Goal: Information Seeking & Learning: Learn about a topic

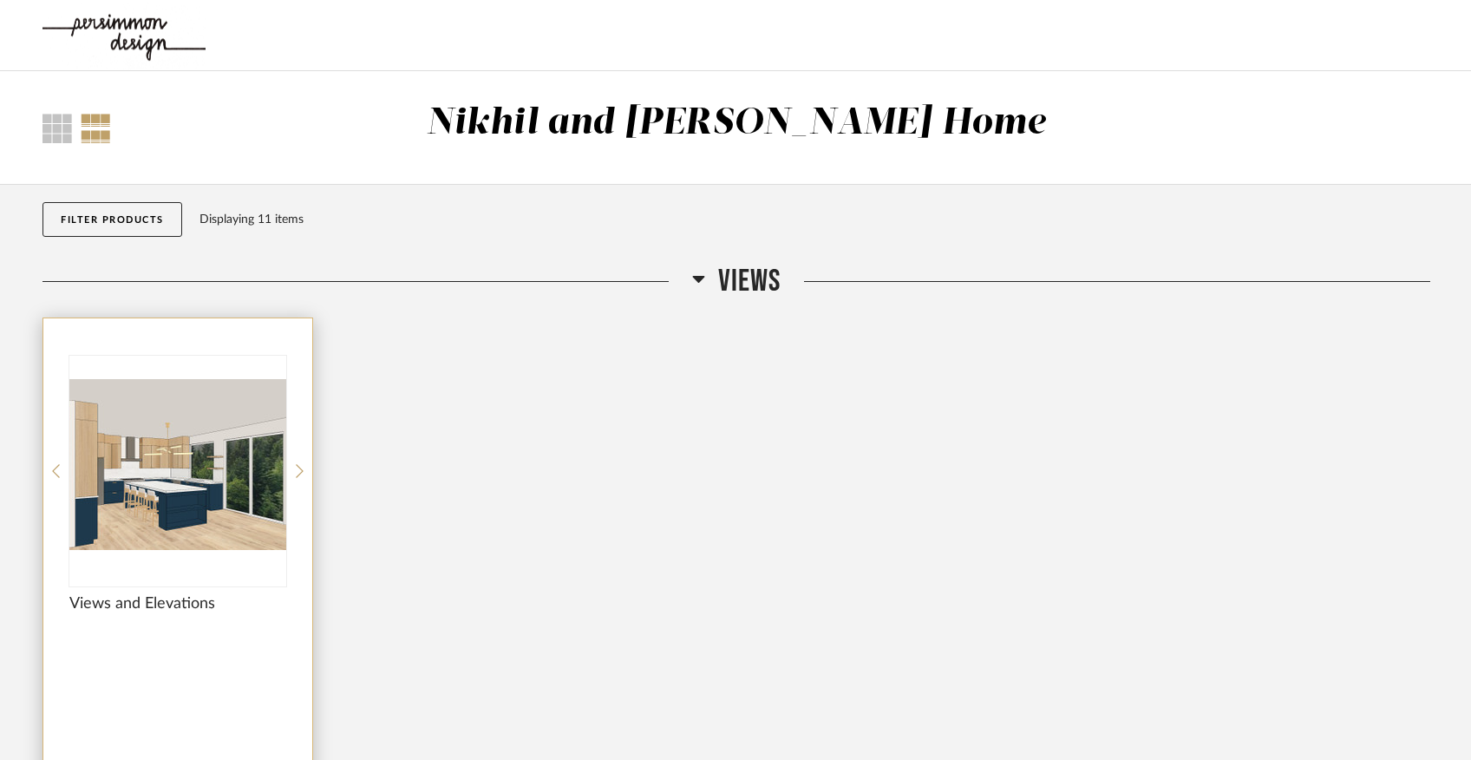
click at [0, 0] on img at bounding box center [0, 0] width 0 height 0
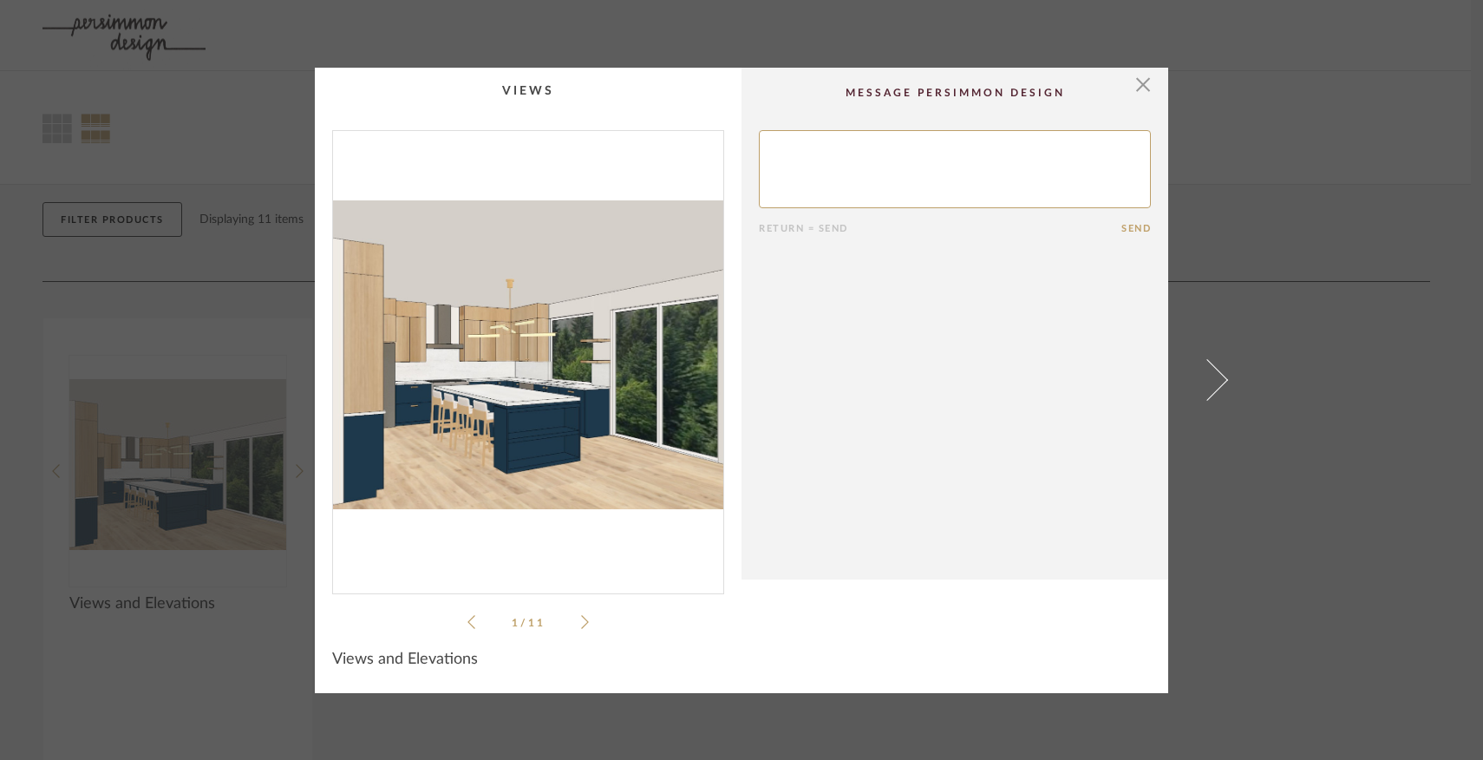
click at [581, 619] on icon at bounding box center [585, 622] width 8 height 14
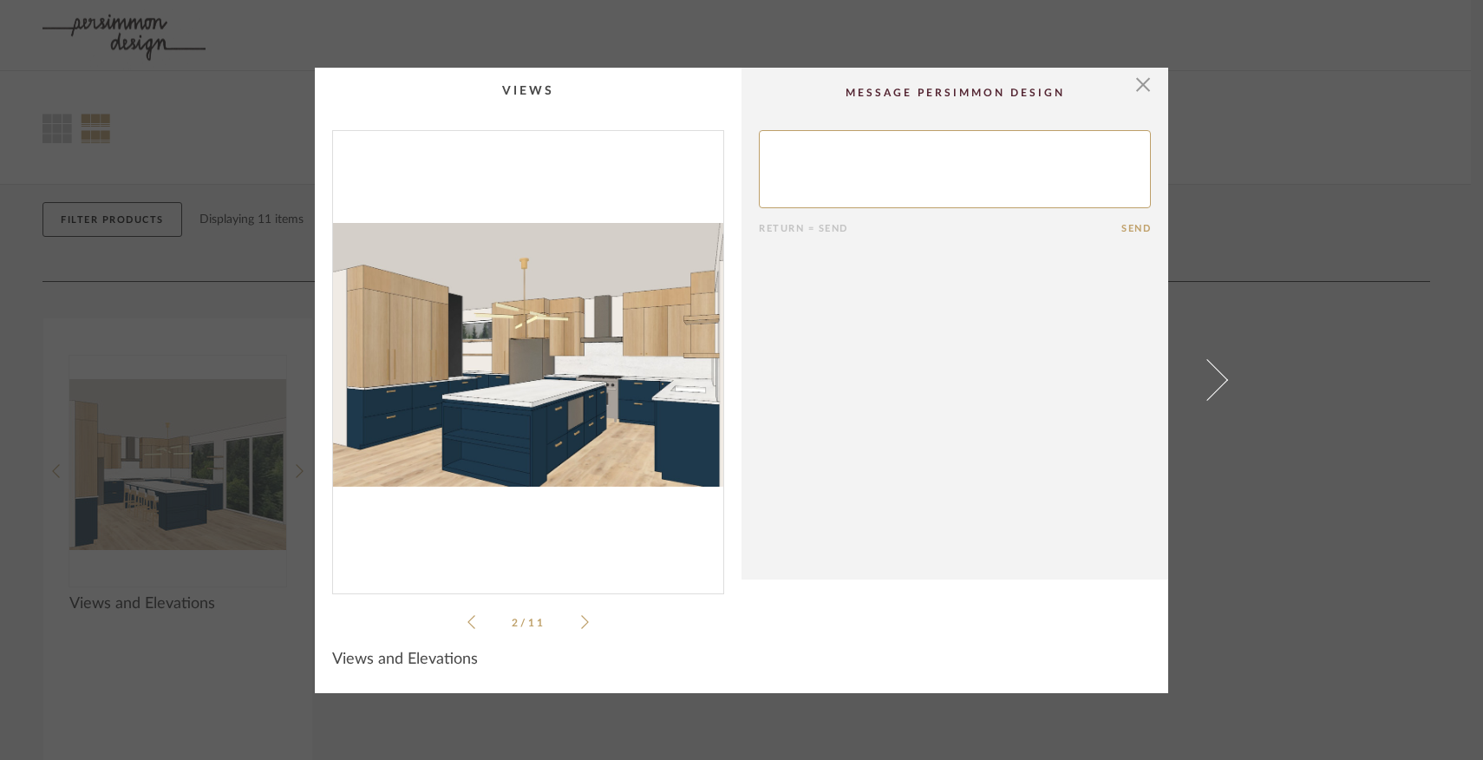
click at [581, 619] on icon at bounding box center [585, 622] width 8 height 14
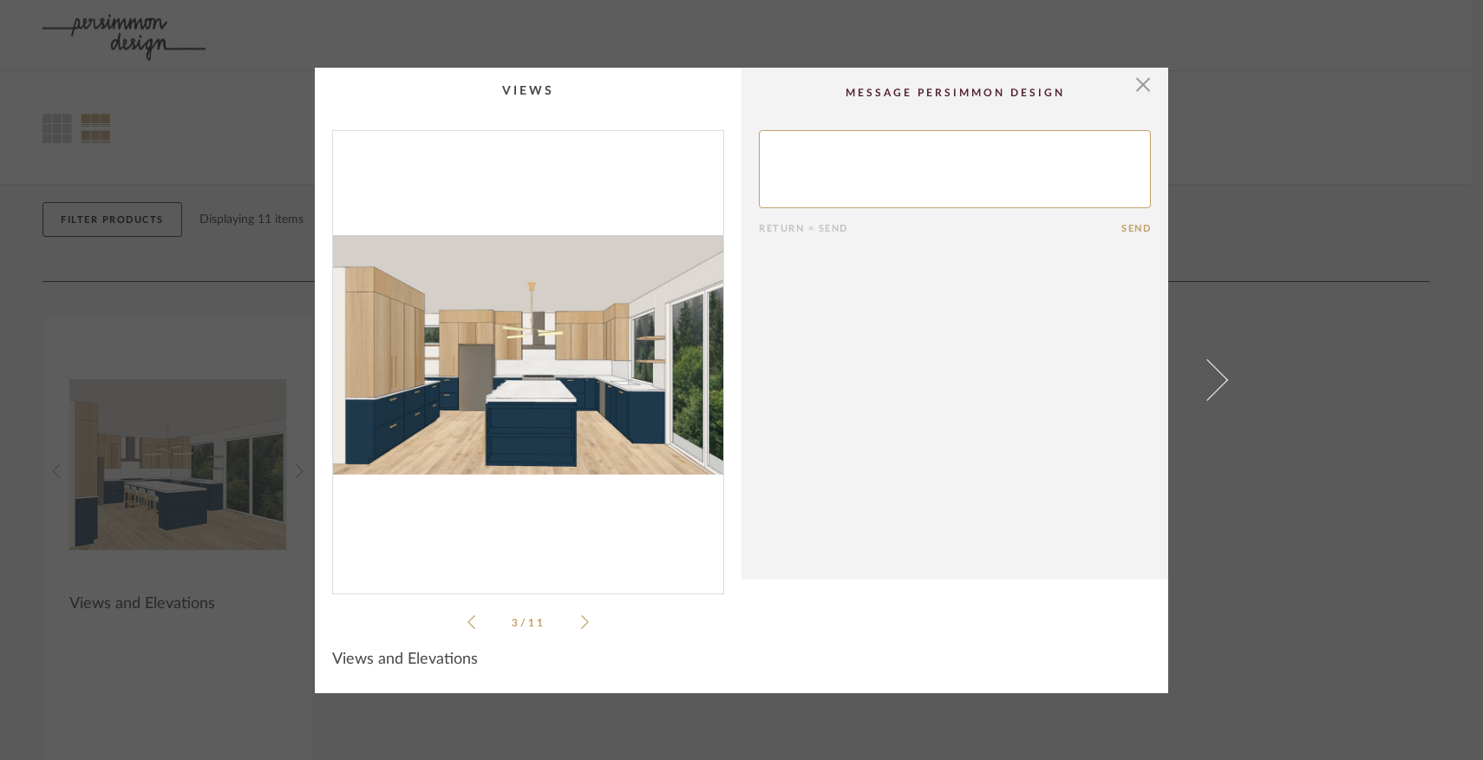
click at [581, 619] on icon at bounding box center [585, 622] width 8 height 14
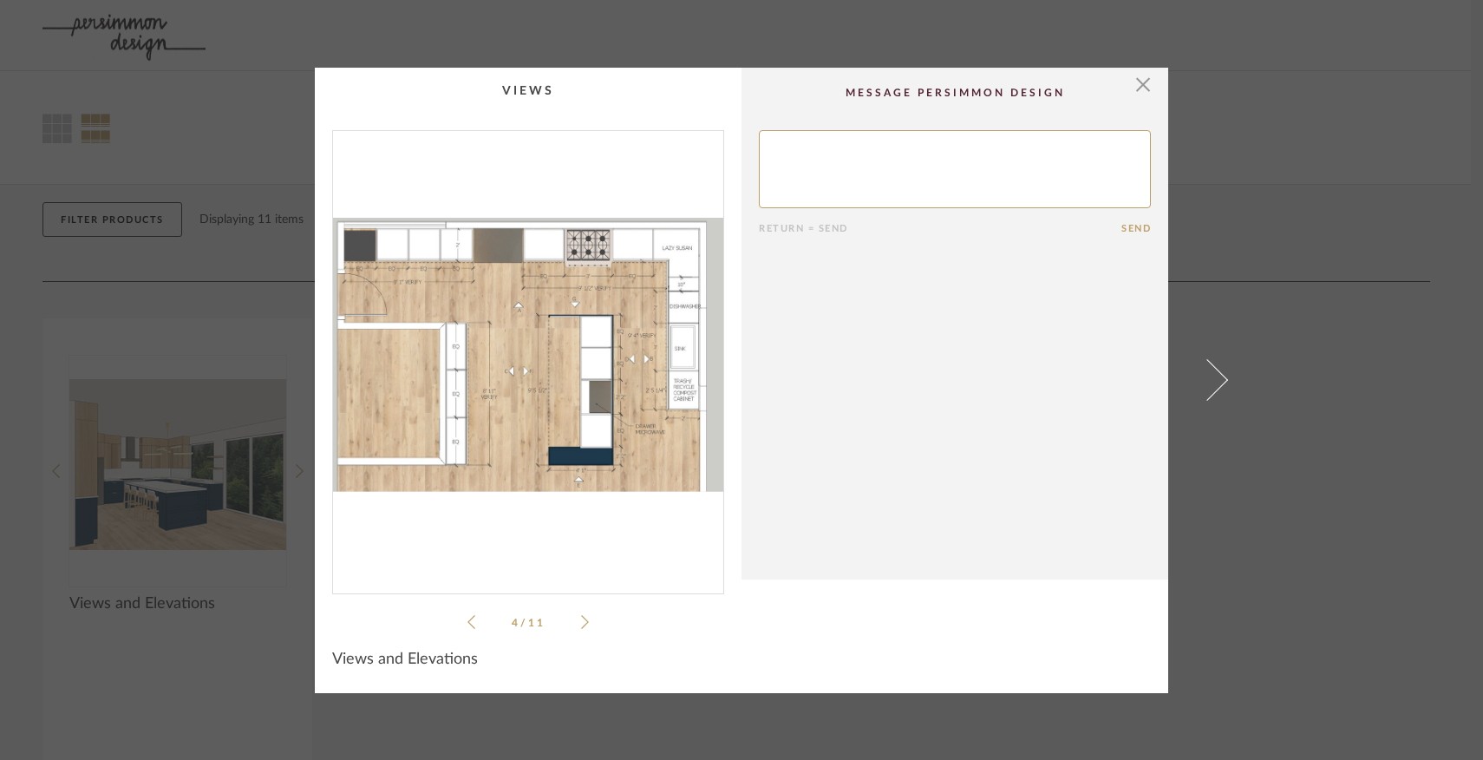
click at [584, 628] on div "4 / 11" at bounding box center [528, 381] width 392 height 502
click at [583, 622] on div "4 / 11" at bounding box center [528, 381] width 392 height 502
click at [571, 620] on li "4 / 11" at bounding box center [528, 622] width 106 height 21
click at [581, 620] on icon at bounding box center [585, 622] width 8 height 16
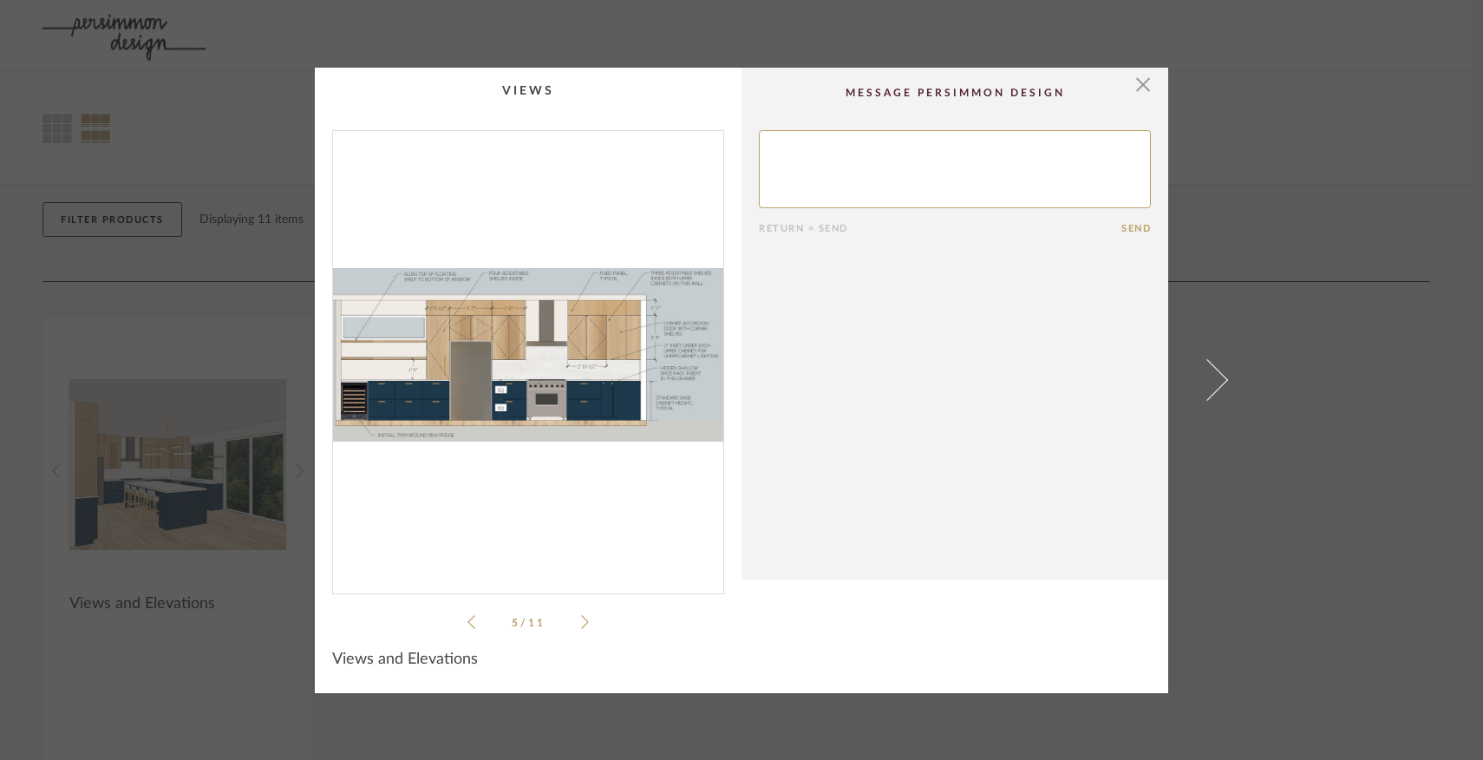
click at [581, 620] on icon at bounding box center [585, 622] width 8 height 16
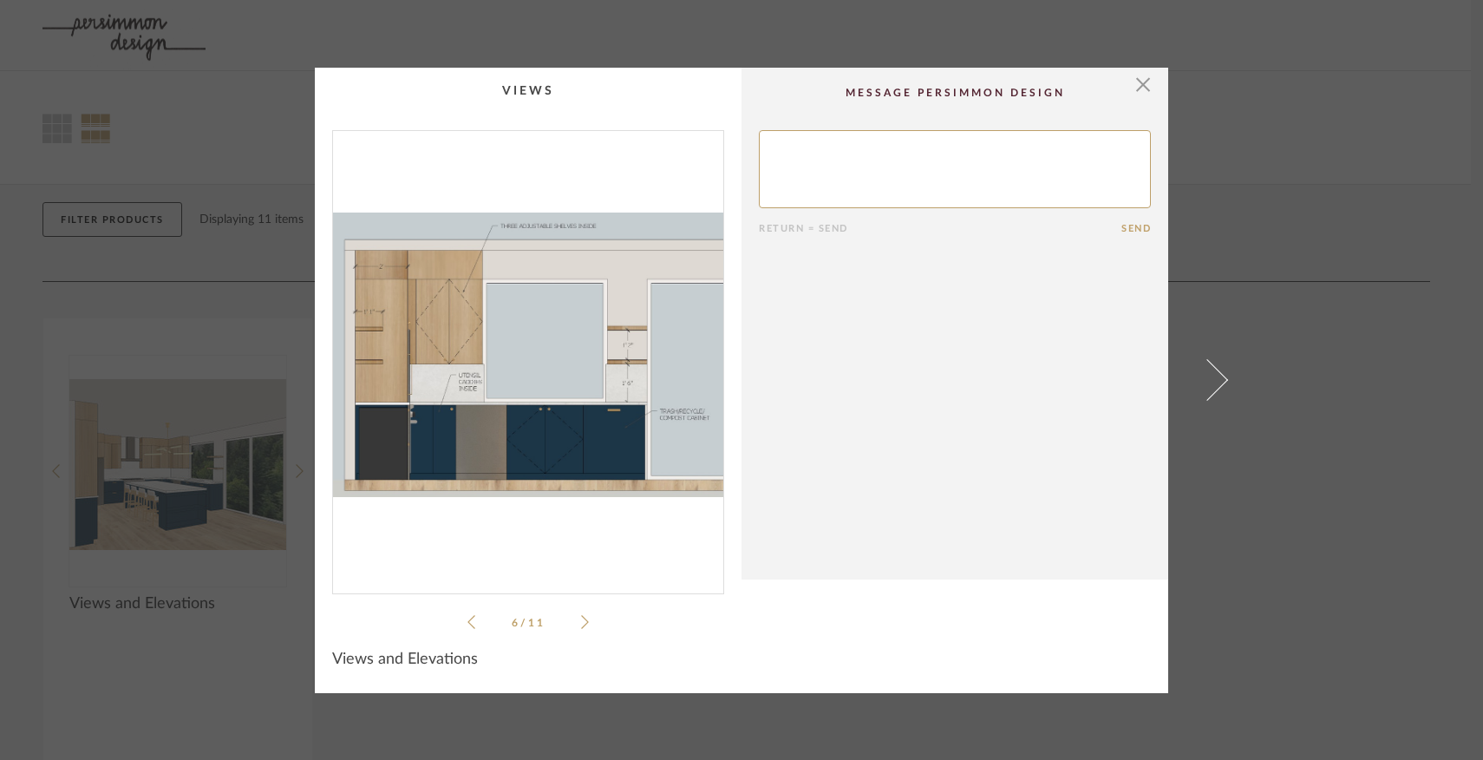
click at [581, 620] on icon at bounding box center [585, 622] width 8 height 16
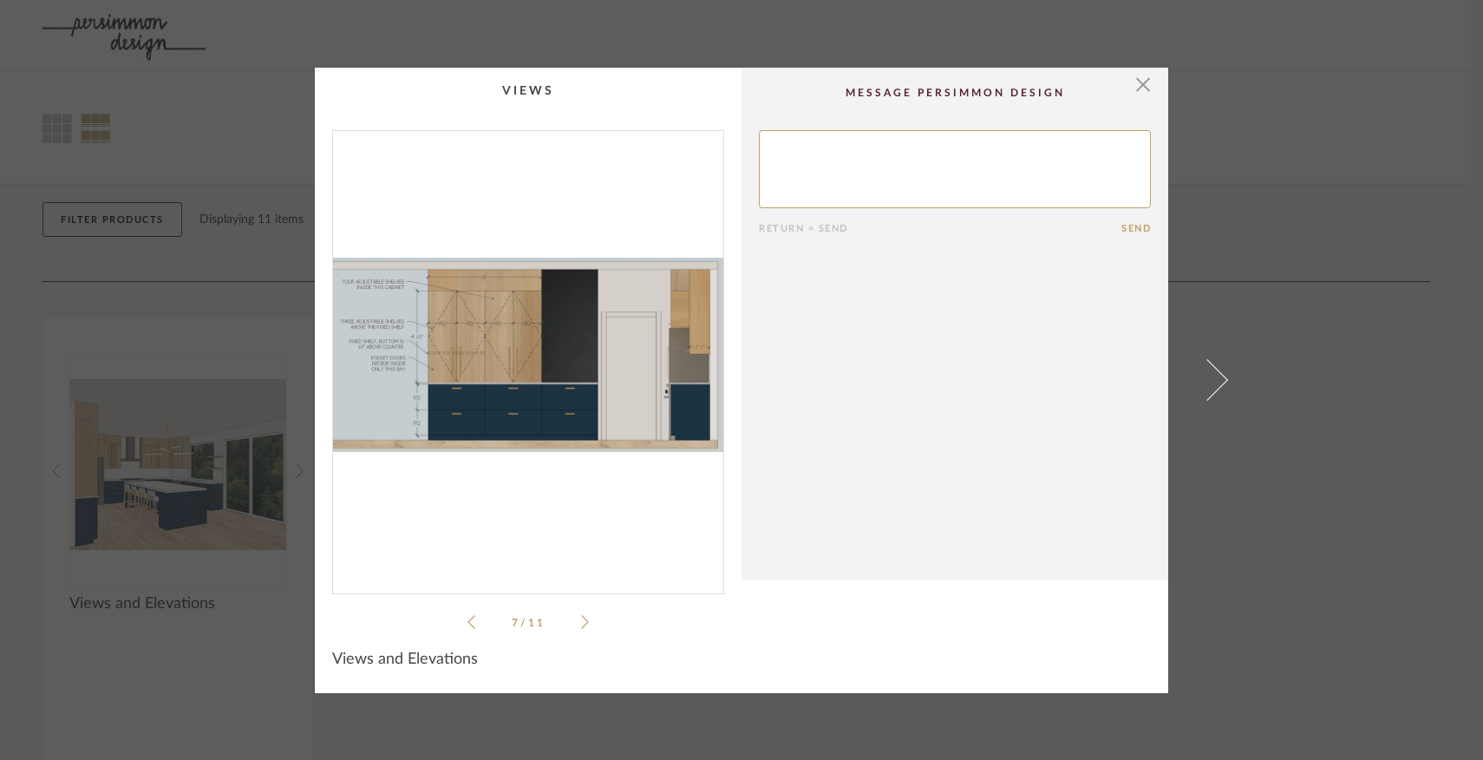
click at [581, 620] on icon at bounding box center [585, 622] width 8 height 16
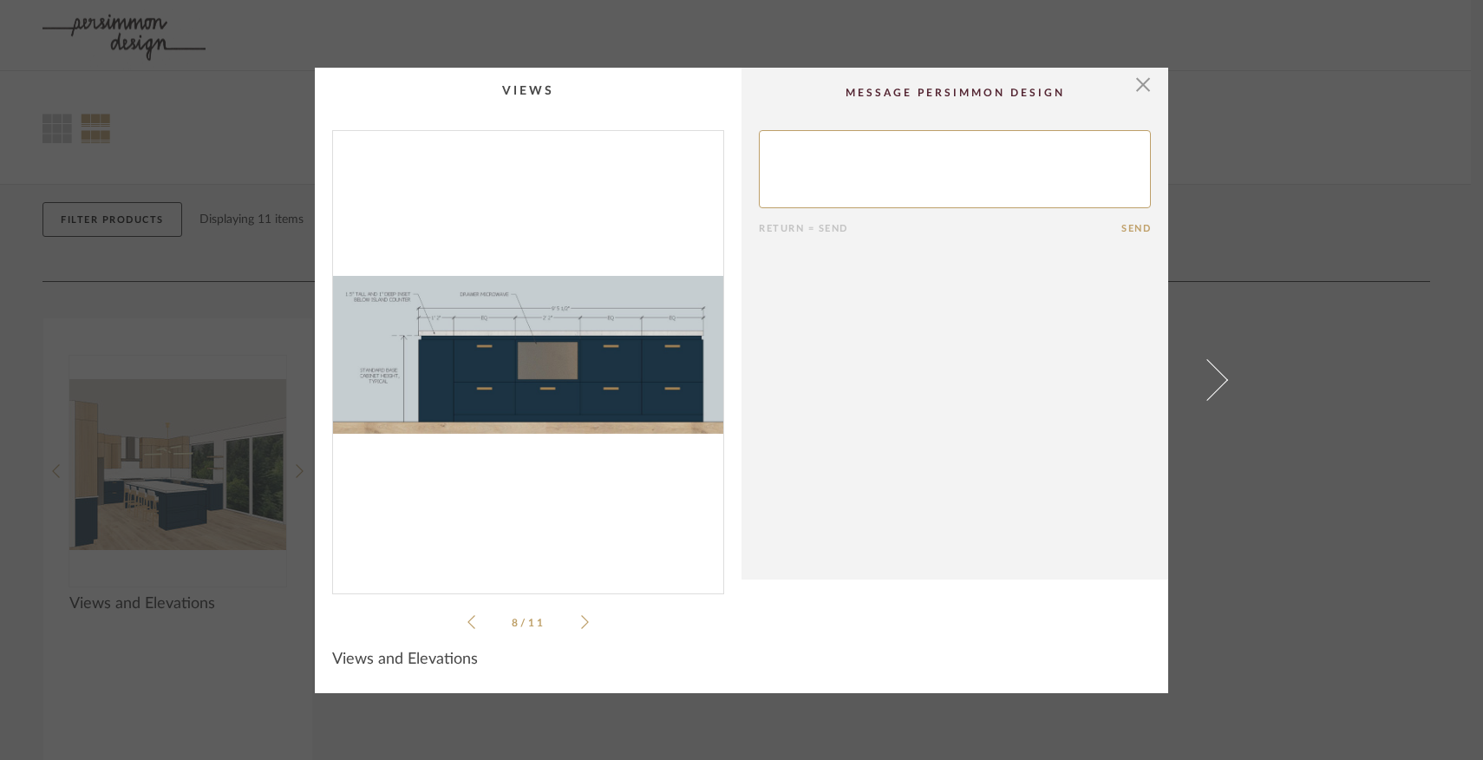
click at [581, 620] on icon at bounding box center [585, 622] width 8 height 16
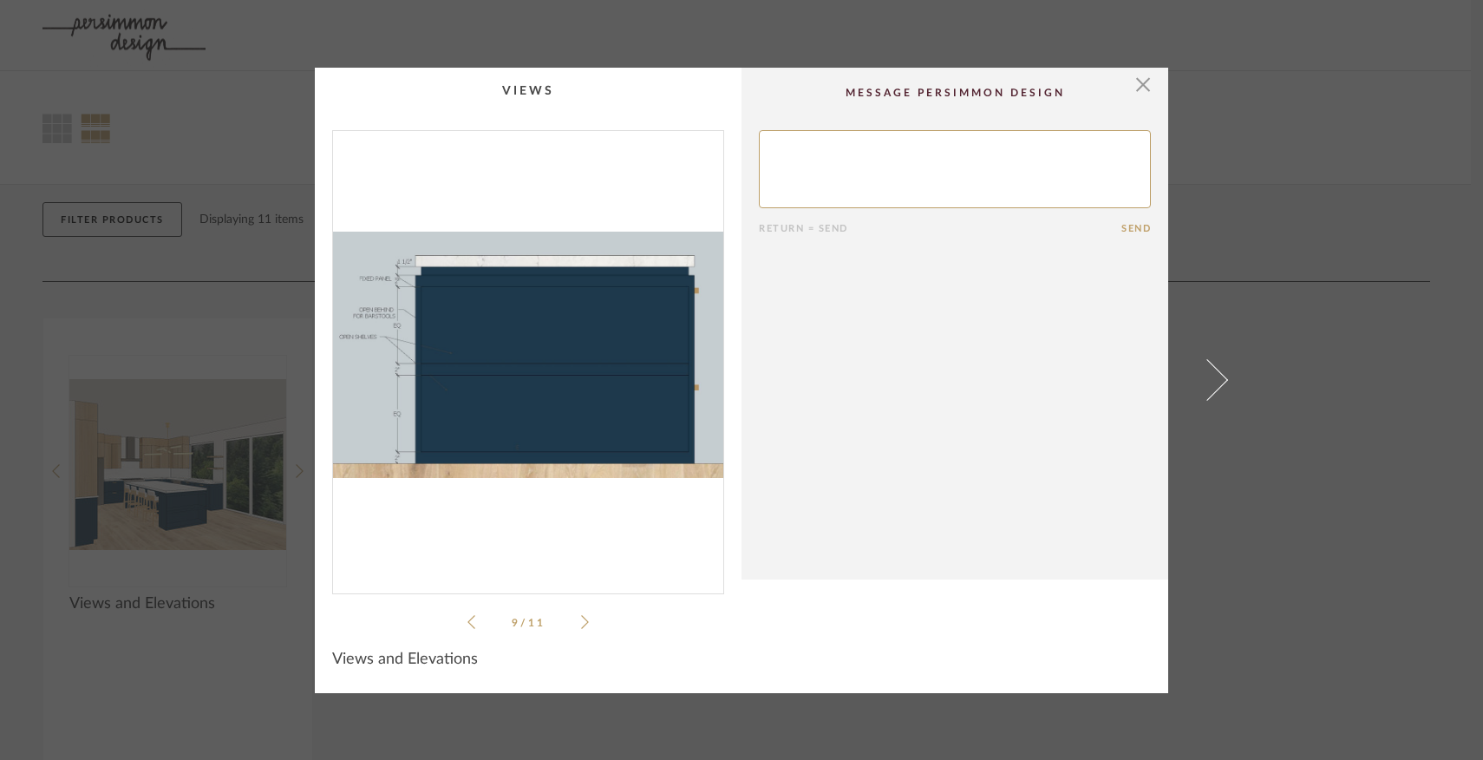
click at [581, 620] on icon at bounding box center [585, 622] width 8 height 16
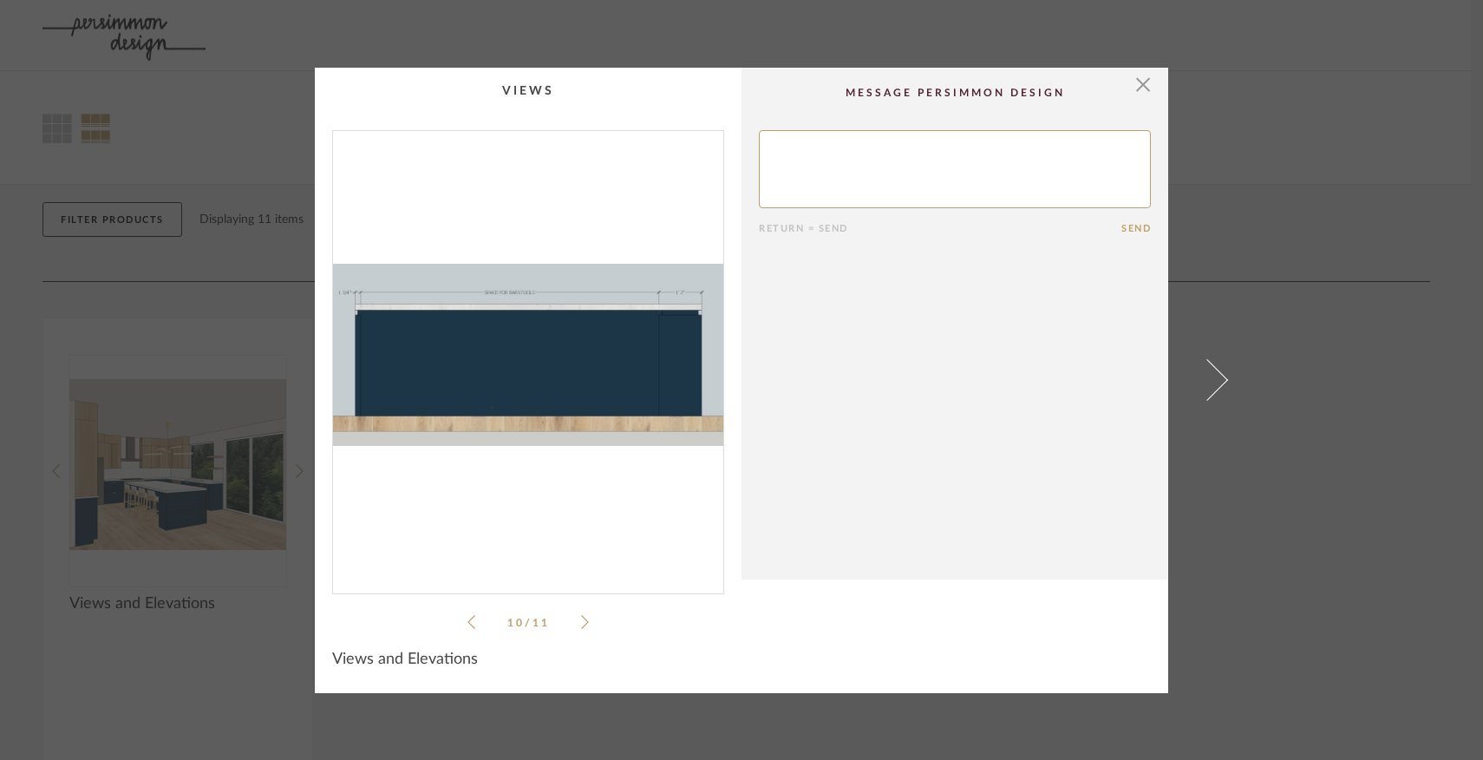
click at [581, 620] on icon at bounding box center [585, 622] width 8 height 16
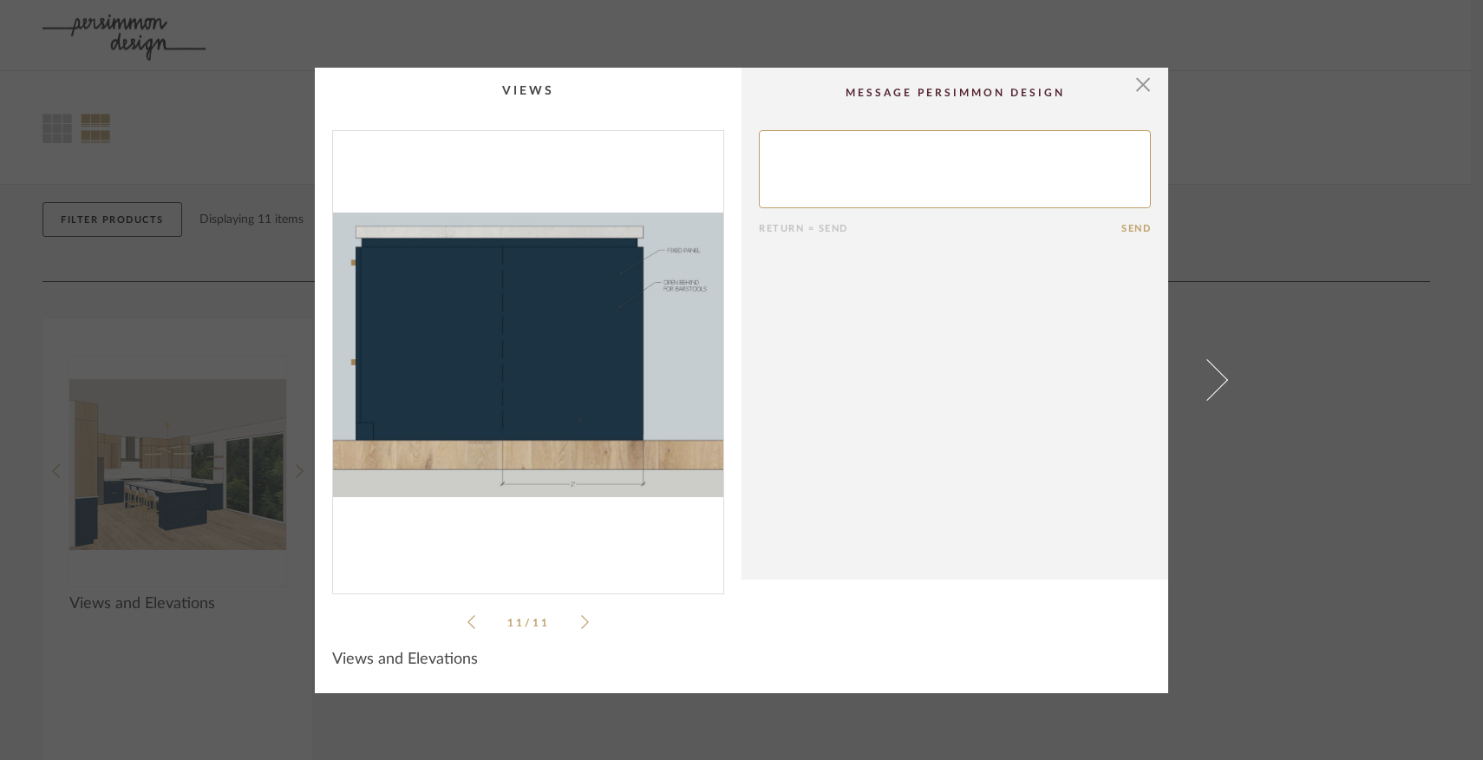
click at [581, 620] on icon at bounding box center [585, 622] width 8 height 16
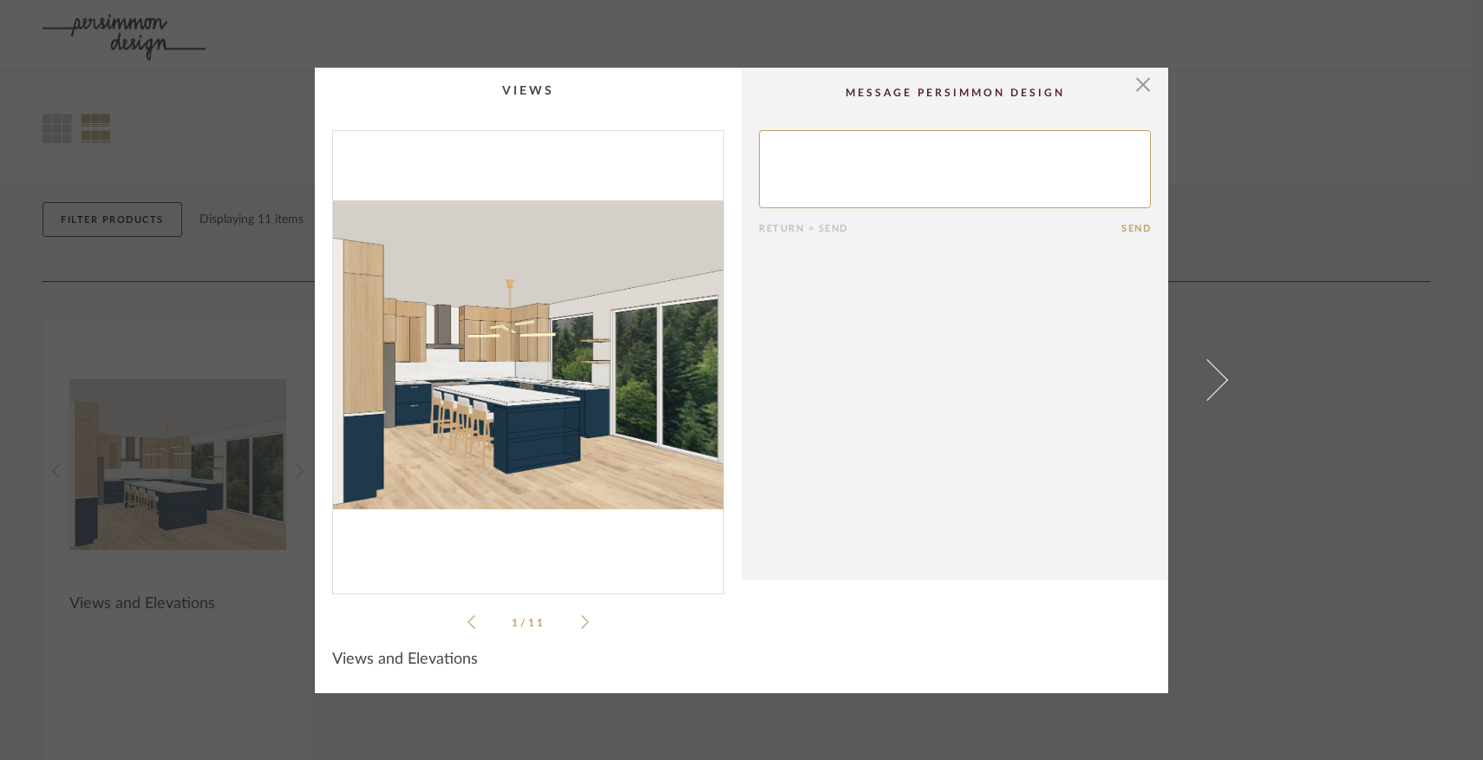
click at [582, 625] on icon at bounding box center [585, 622] width 8 height 16
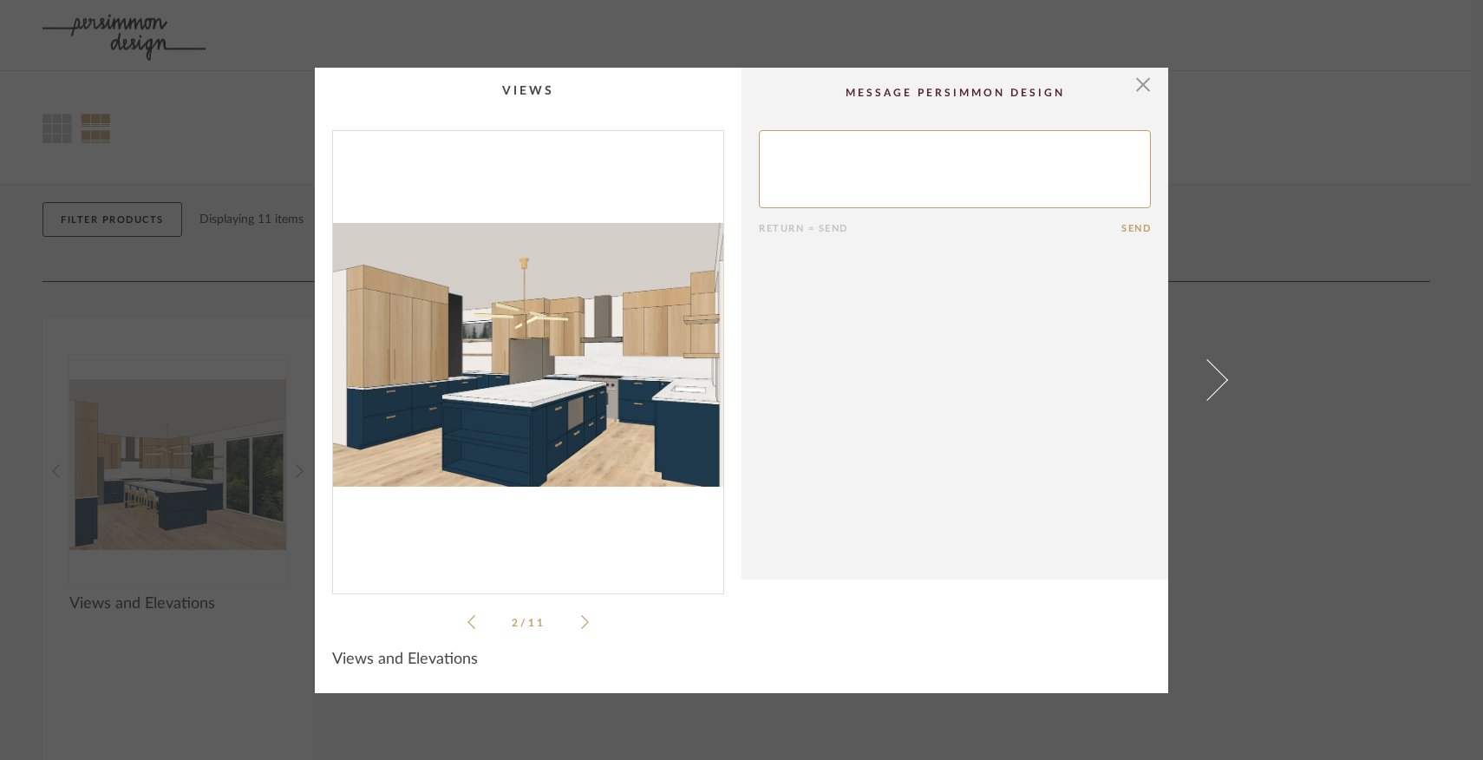
click at [582, 625] on icon at bounding box center [585, 622] width 8 height 16
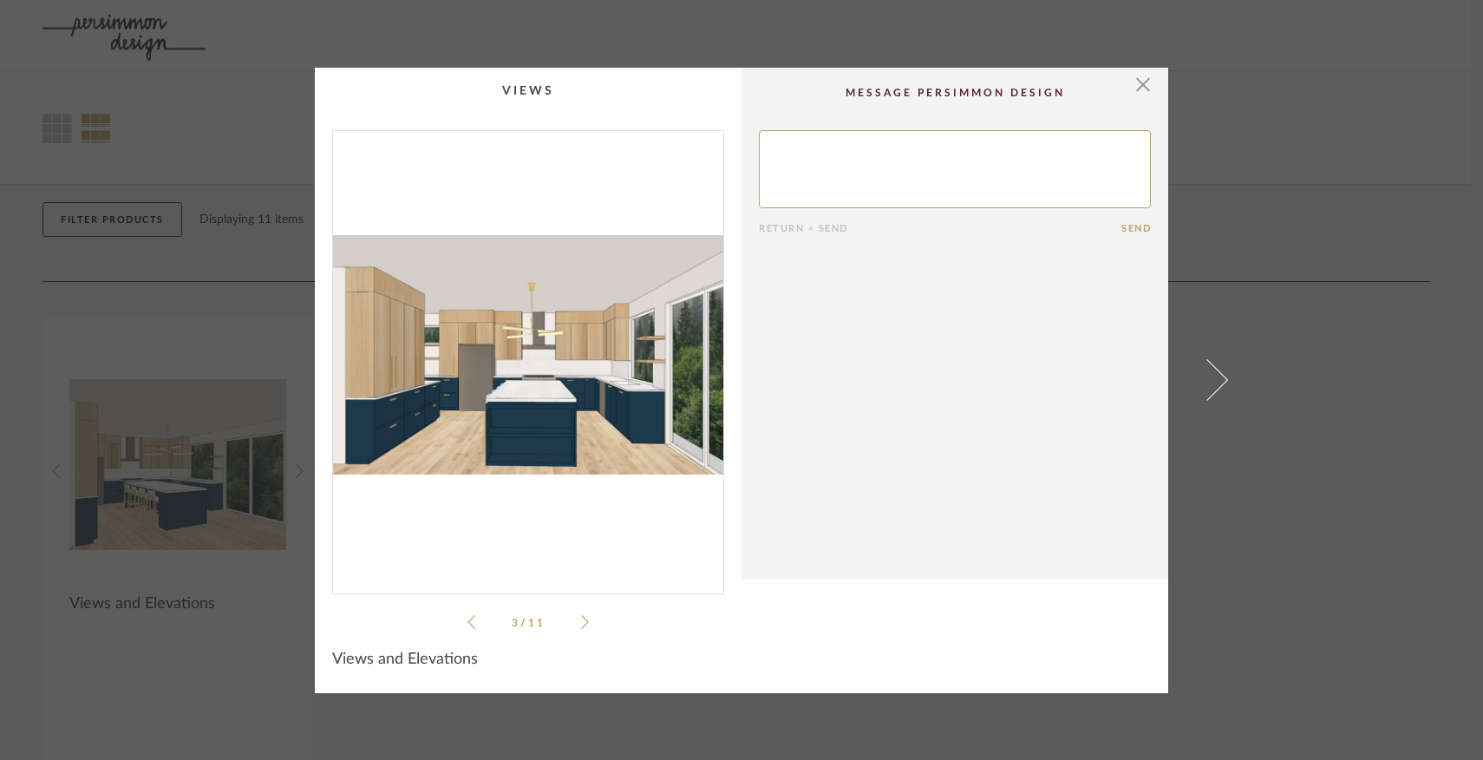
click at [582, 625] on icon at bounding box center [585, 622] width 8 height 16
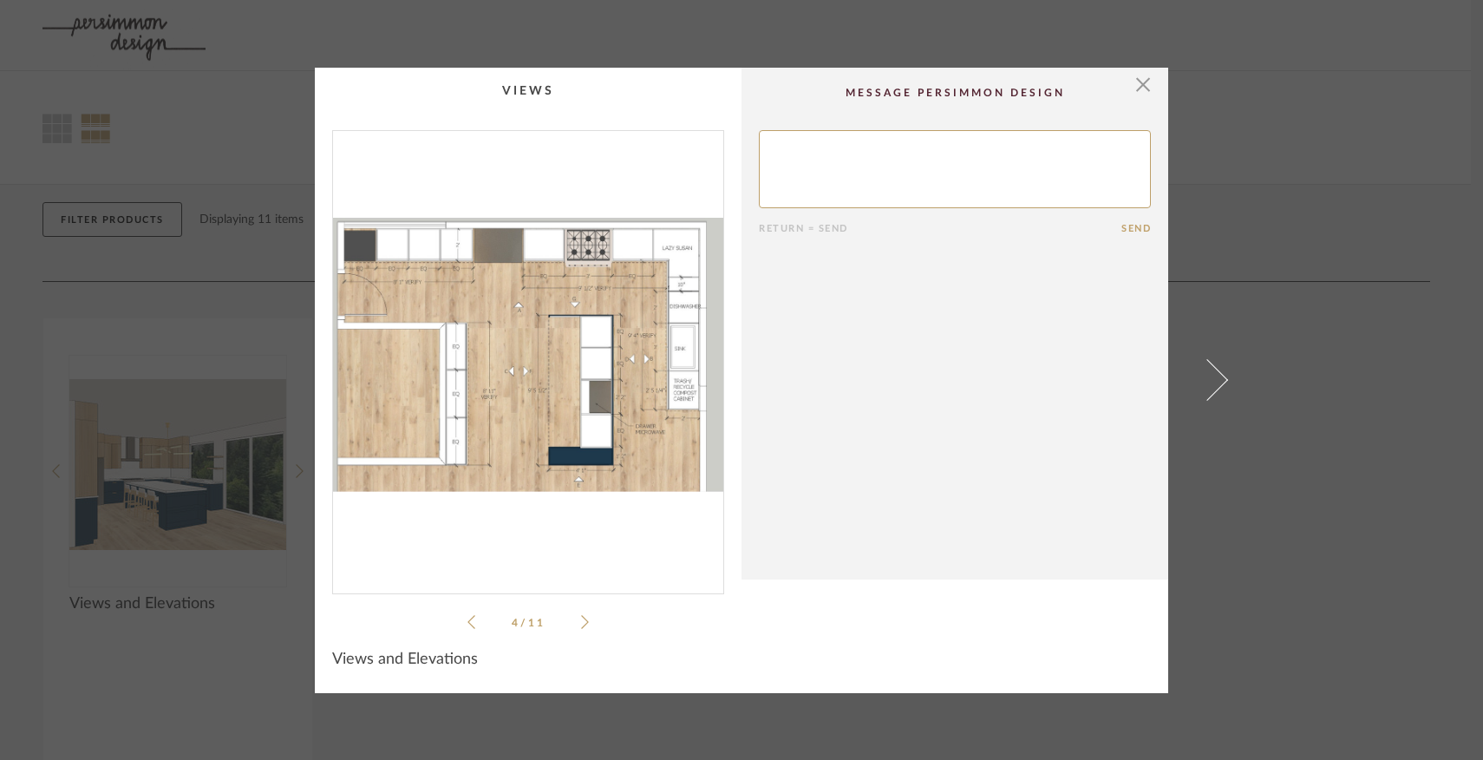
click at [582, 625] on icon at bounding box center [585, 622] width 8 height 16
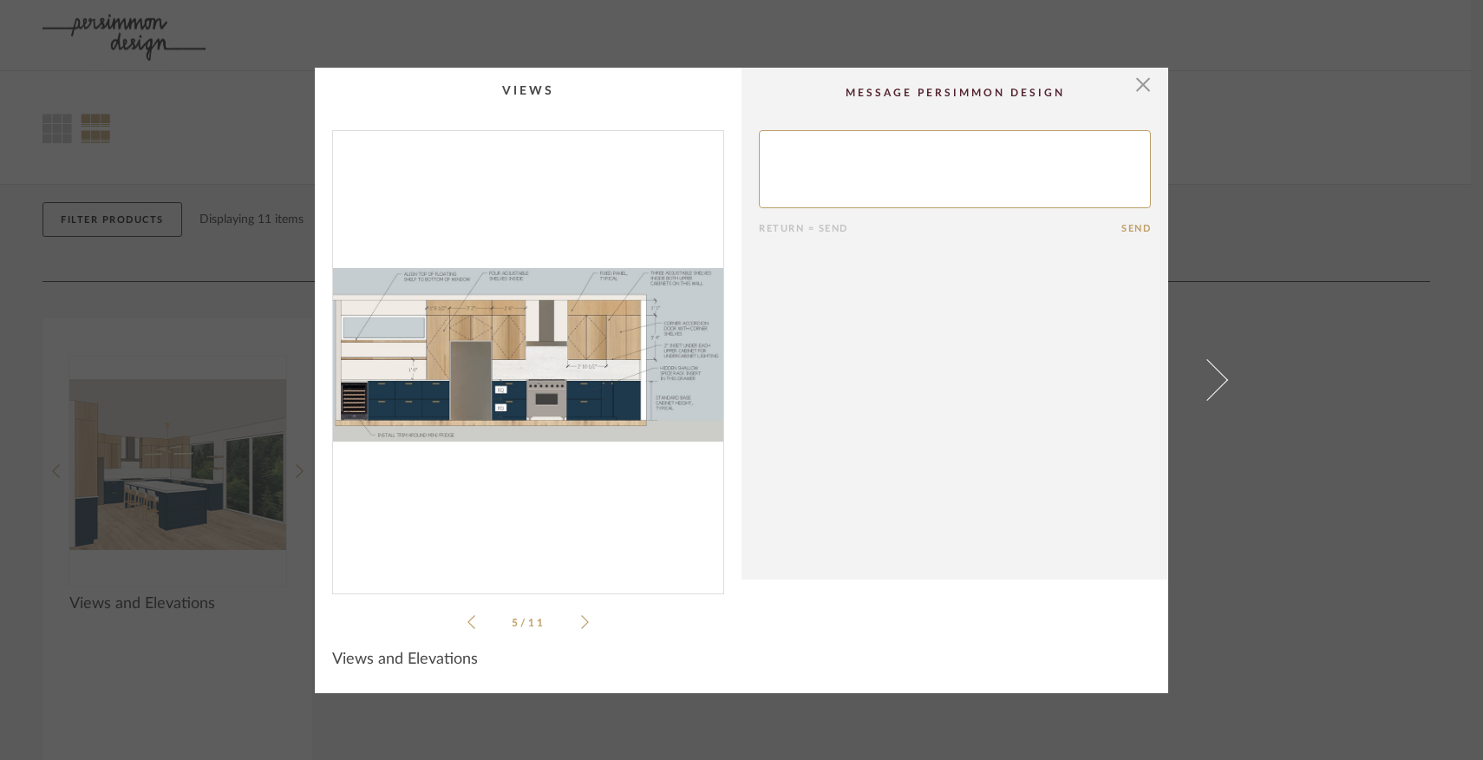
click at [582, 625] on icon at bounding box center [585, 622] width 8 height 16
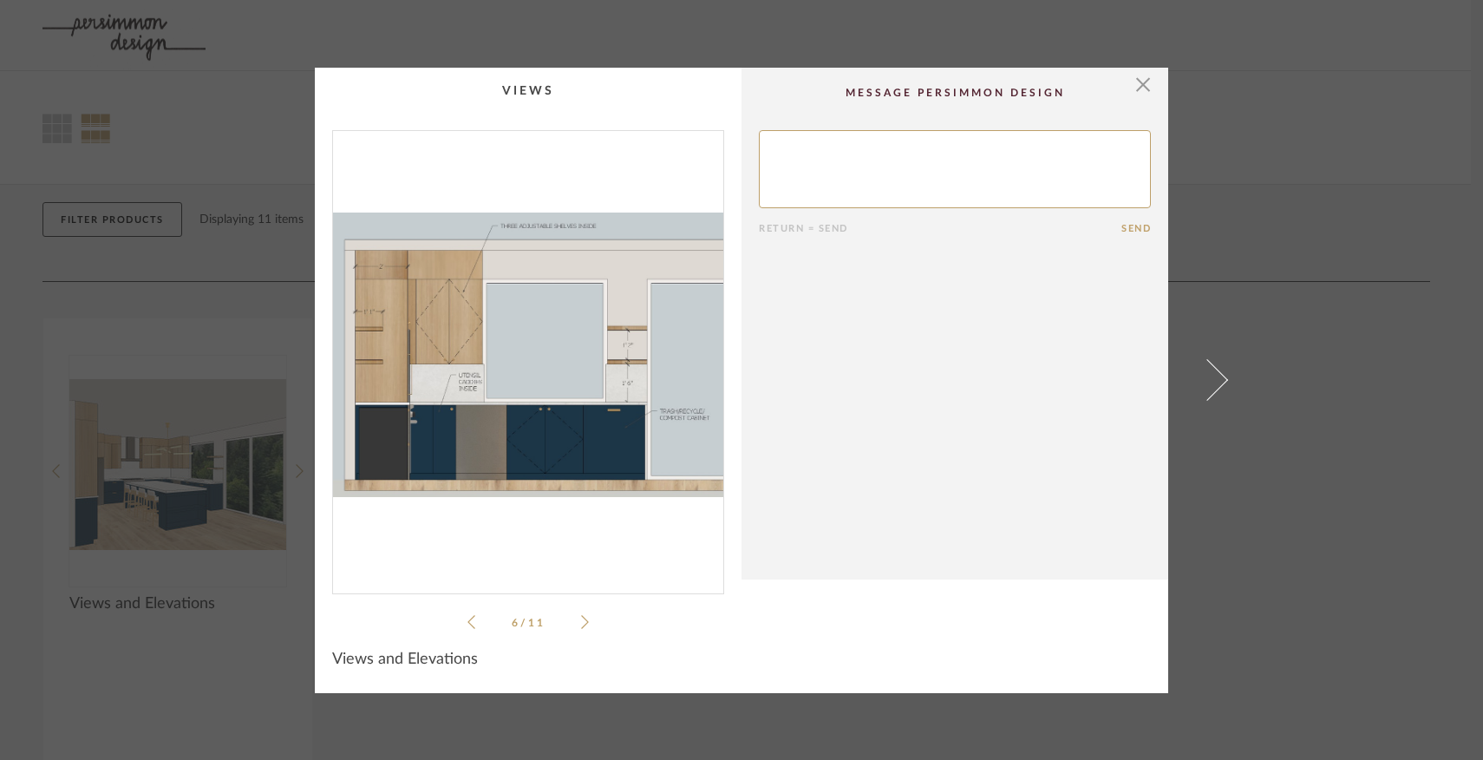
click at [582, 626] on icon at bounding box center [585, 622] width 8 height 16
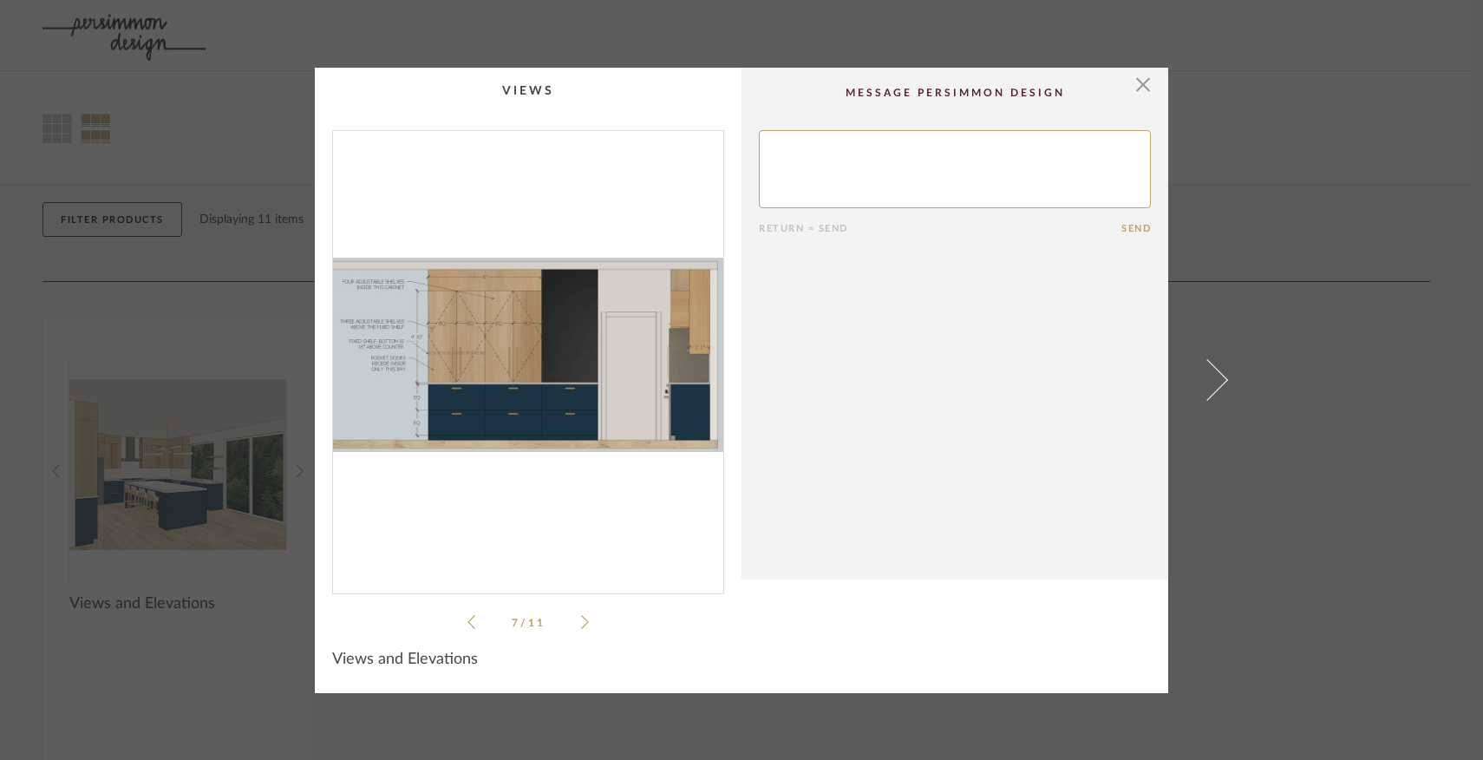
click at [582, 626] on icon at bounding box center [585, 622] width 8 height 16
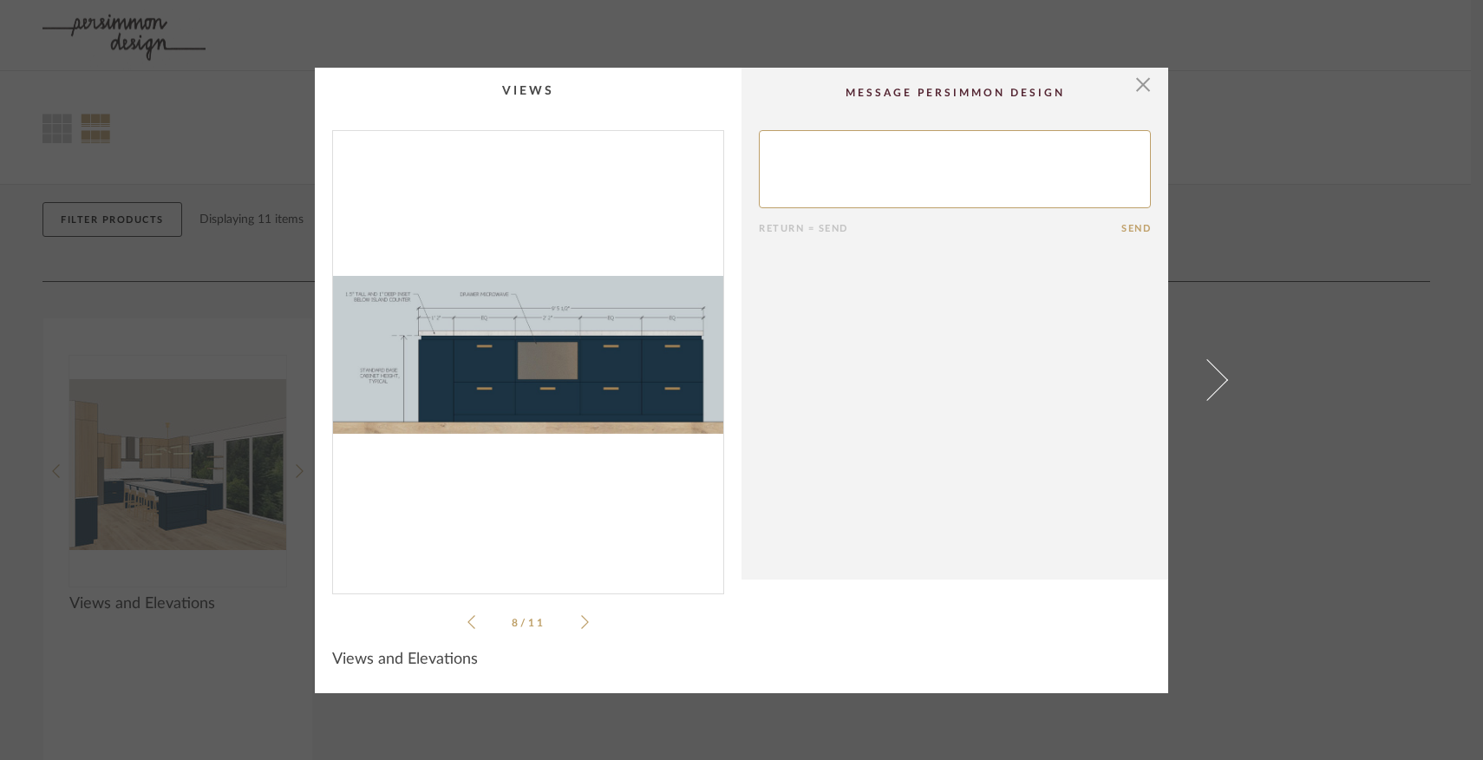
click at [582, 626] on icon at bounding box center [585, 622] width 8 height 16
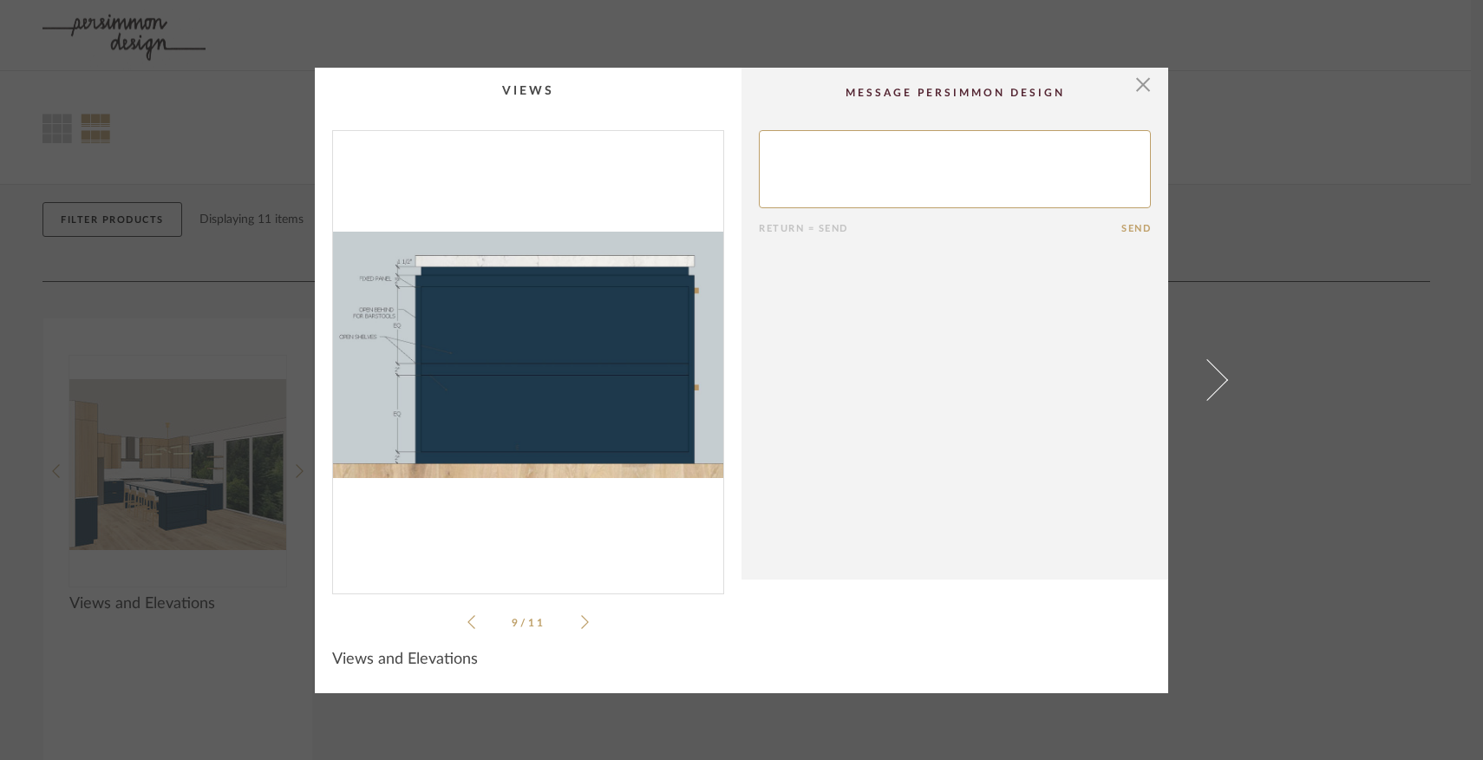
click at [582, 626] on icon at bounding box center [585, 622] width 8 height 16
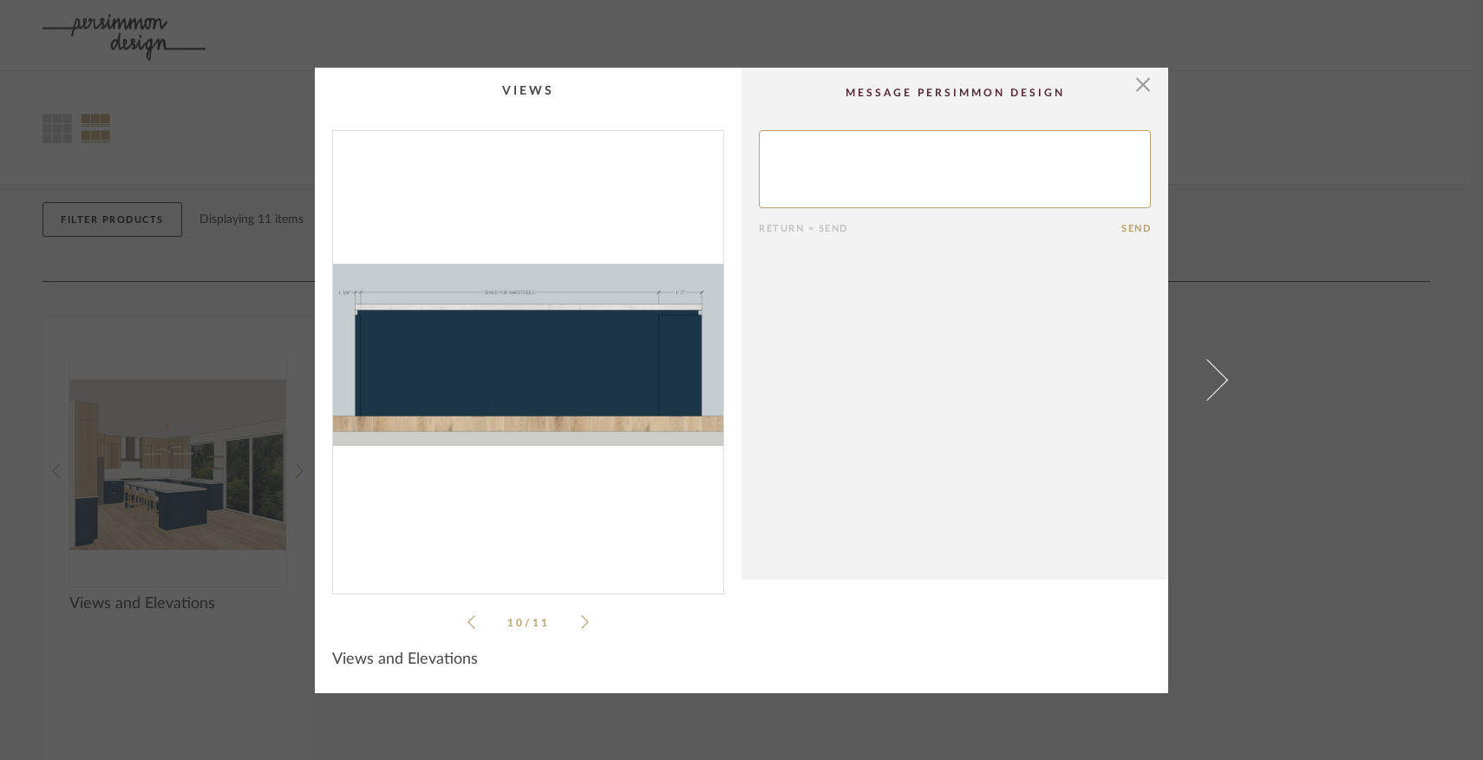
click at [582, 626] on icon at bounding box center [585, 622] width 8 height 16
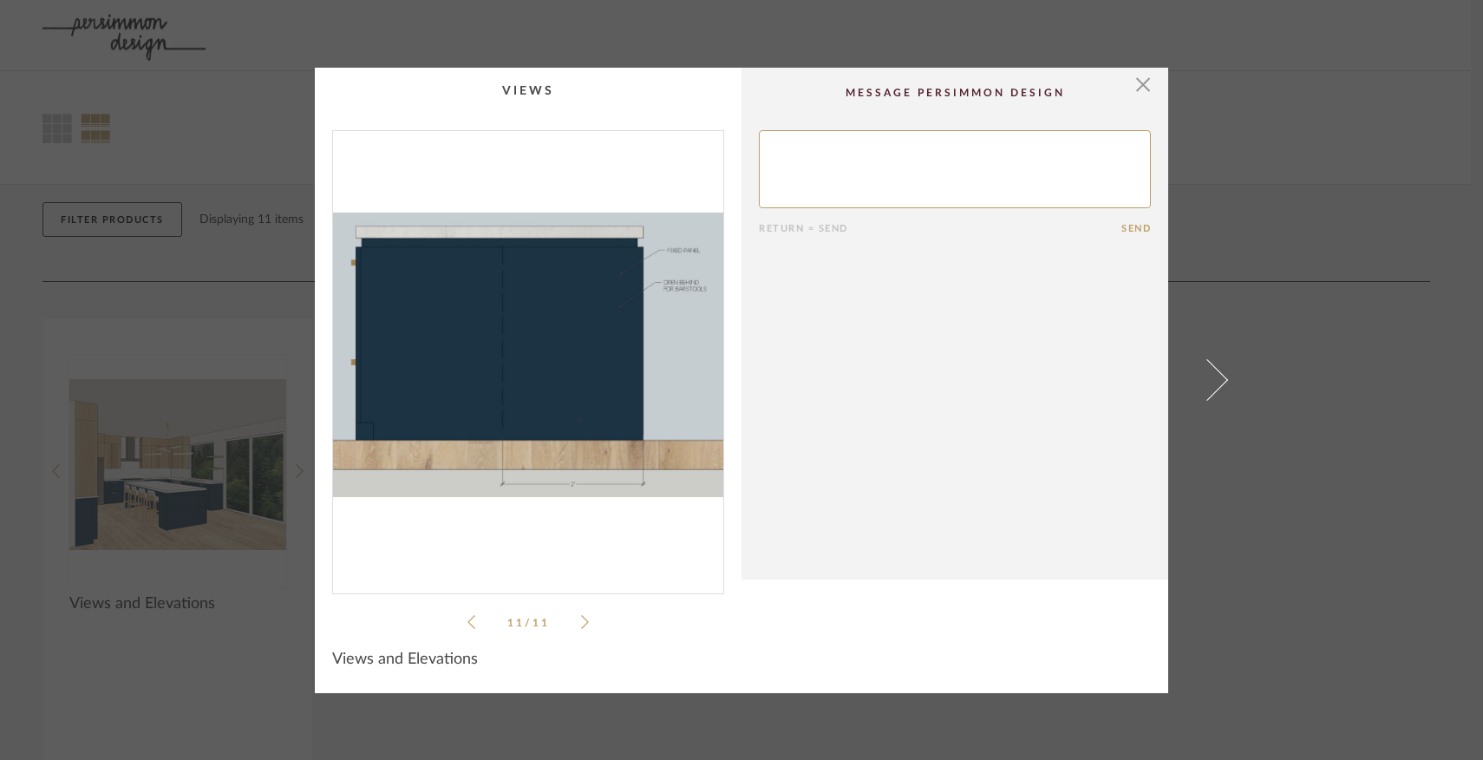
click at [582, 626] on icon at bounding box center [585, 622] width 8 height 16
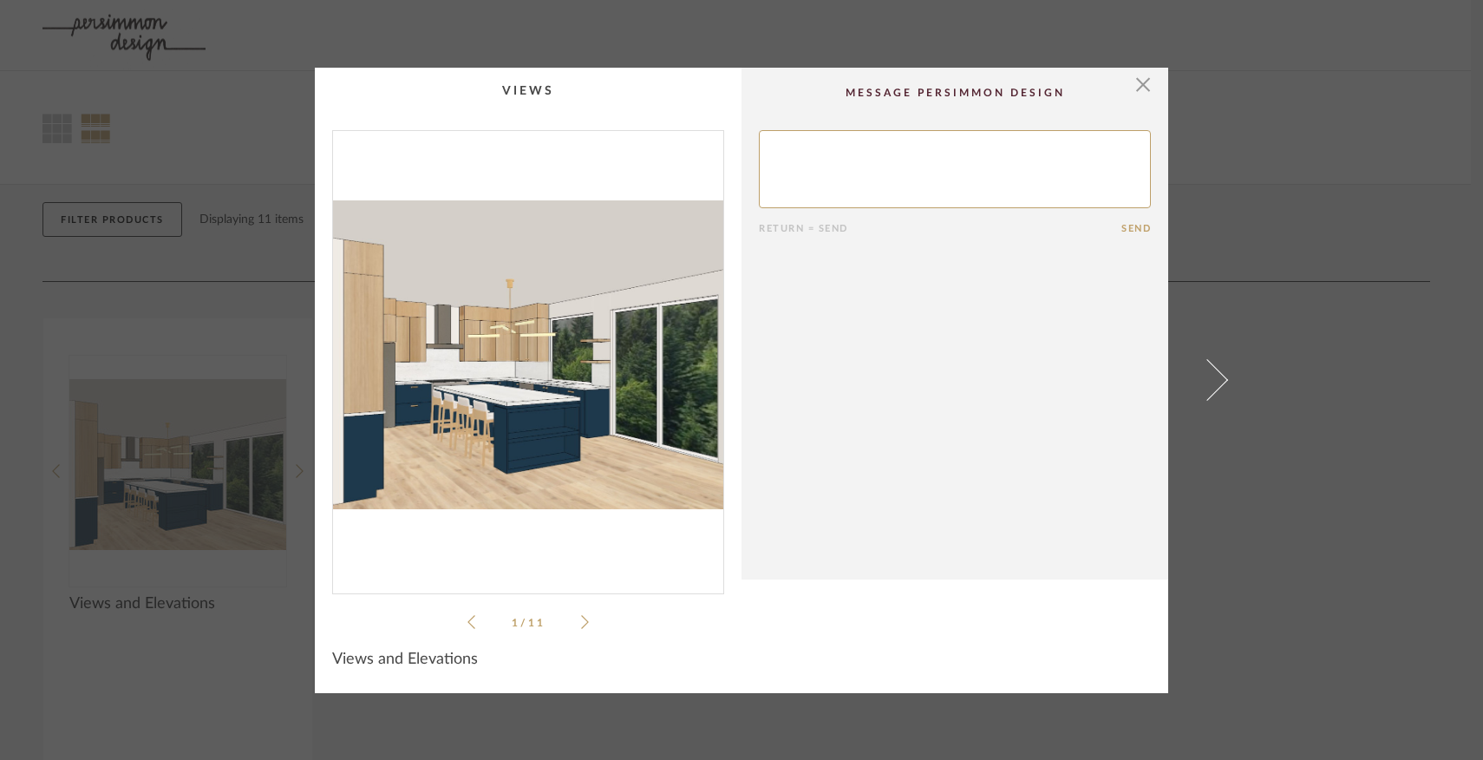
click at [582, 626] on icon at bounding box center [585, 622] width 8 height 16
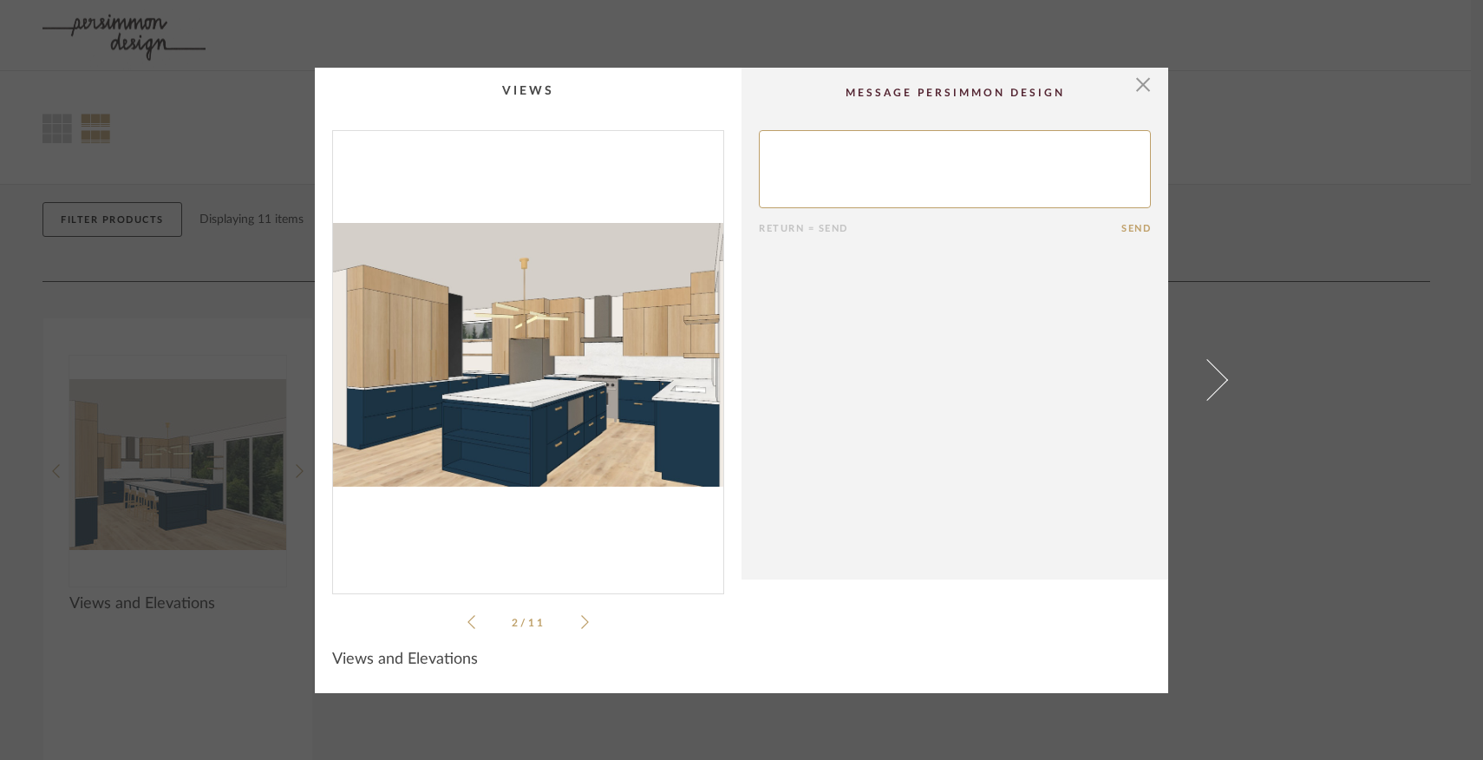
click at [582, 626] on icon at bounding box center [585, 622] width 8 height 16
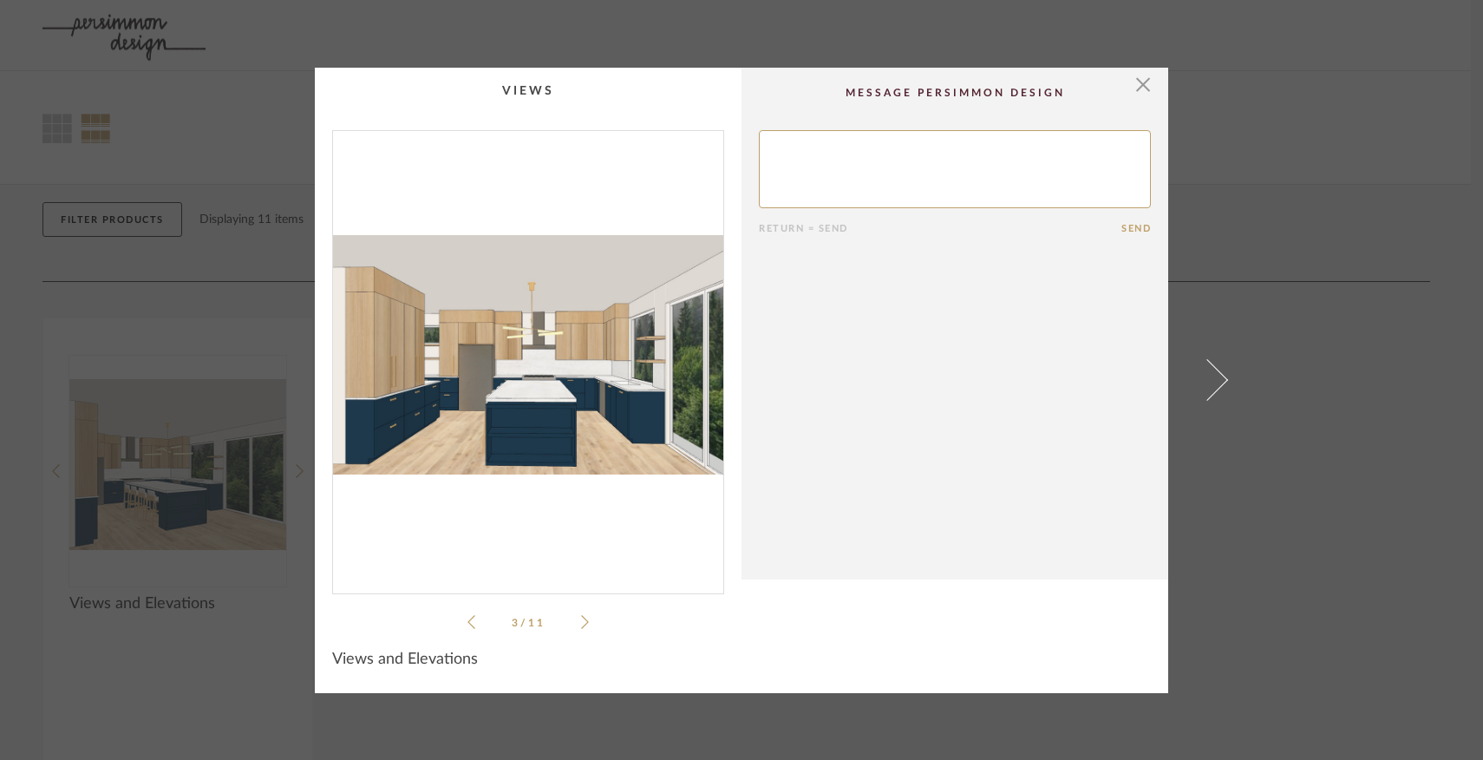
click at [582, 626] on icon at bounding box center [585, 622] width 8 height 16
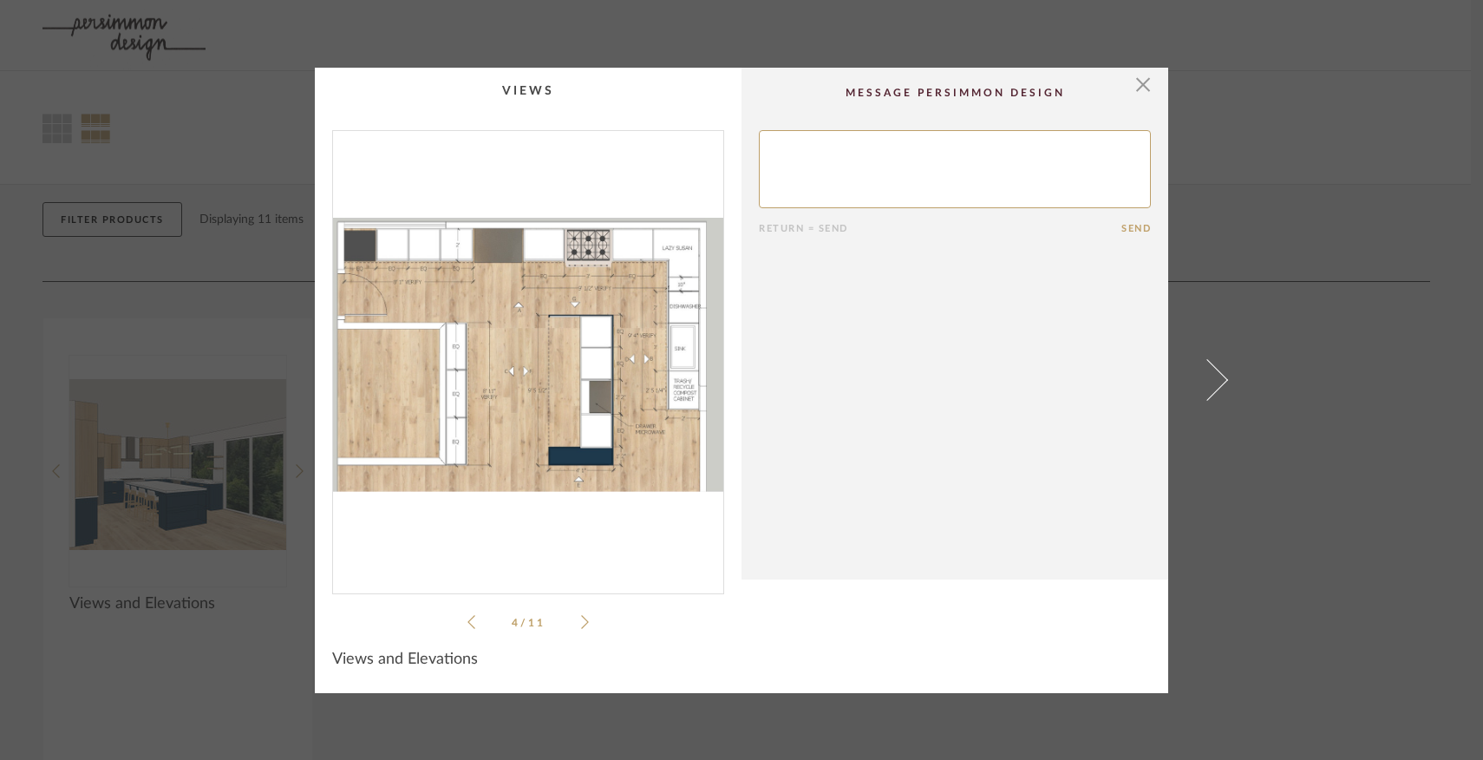
click at [582, 626] on icon at bounding box center [585, 622] width 8 height 16
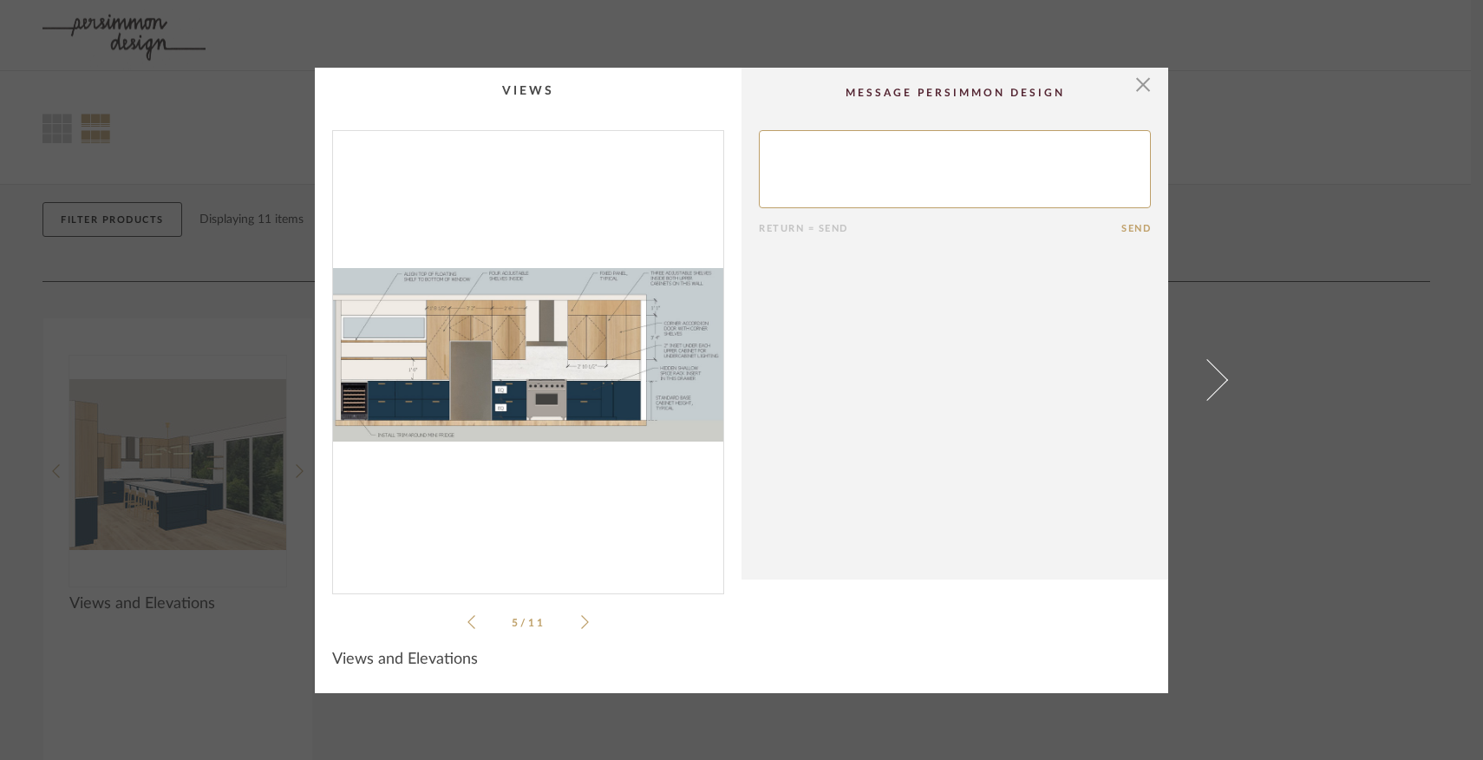
click at [475, 625] on li "5 / 11" at bounding box center [528, 622] width 106 height 21
click at [581, 621] on icon at bounding box center [585, 622] width 8 height 16
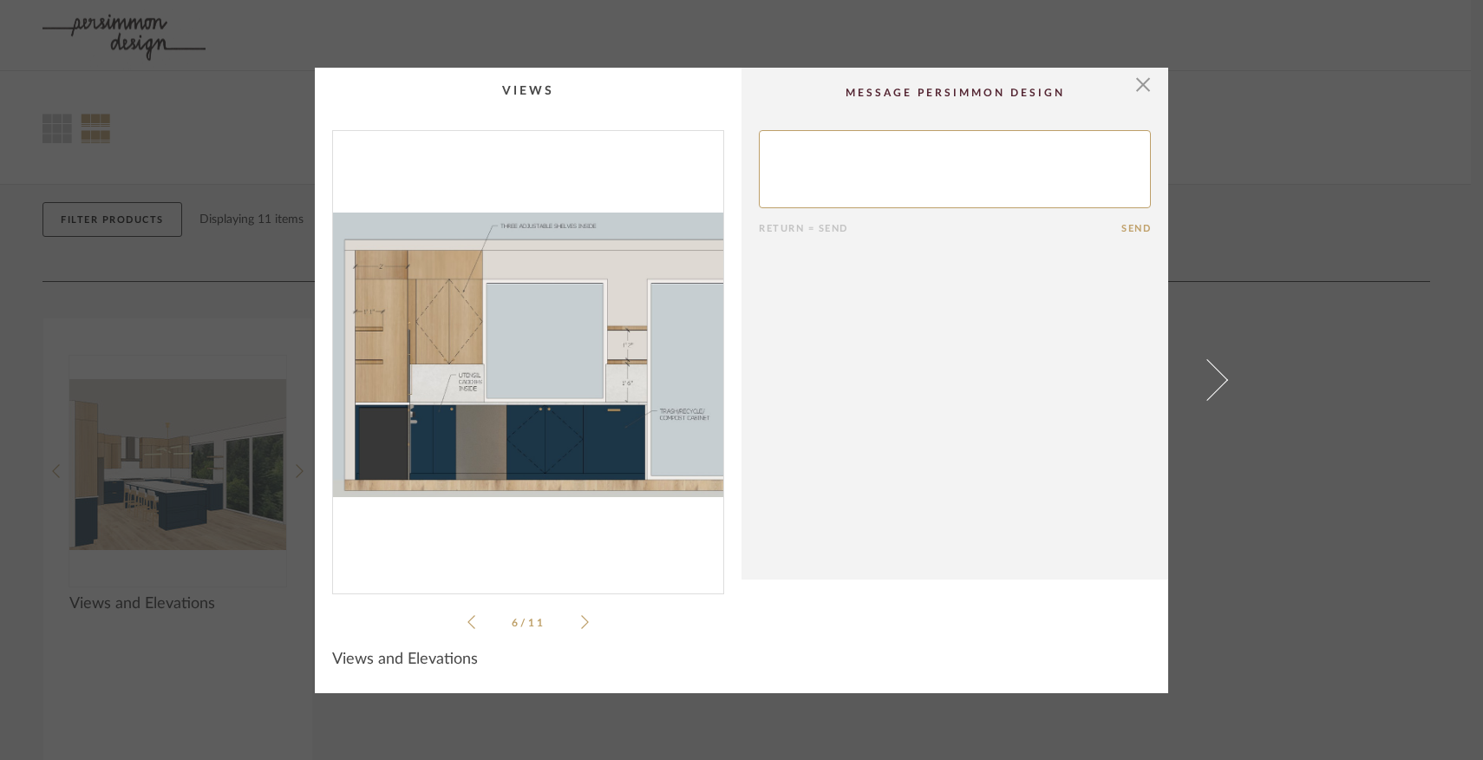
click at [581, 621] on icon at bounding box center [585, 622] width 8 height 16
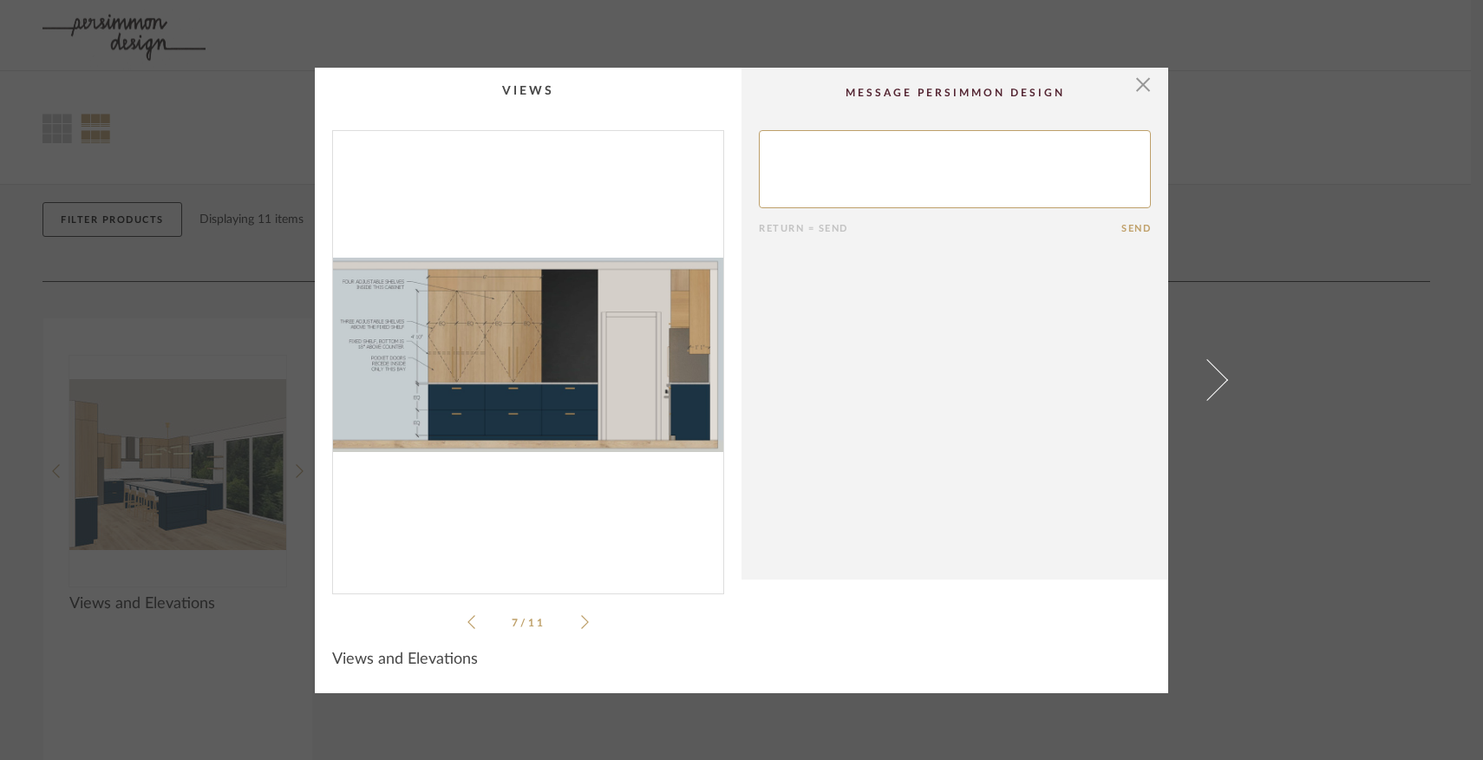
click at [468, 625] on icon at bounding box center [472, 622] width 8 height 16
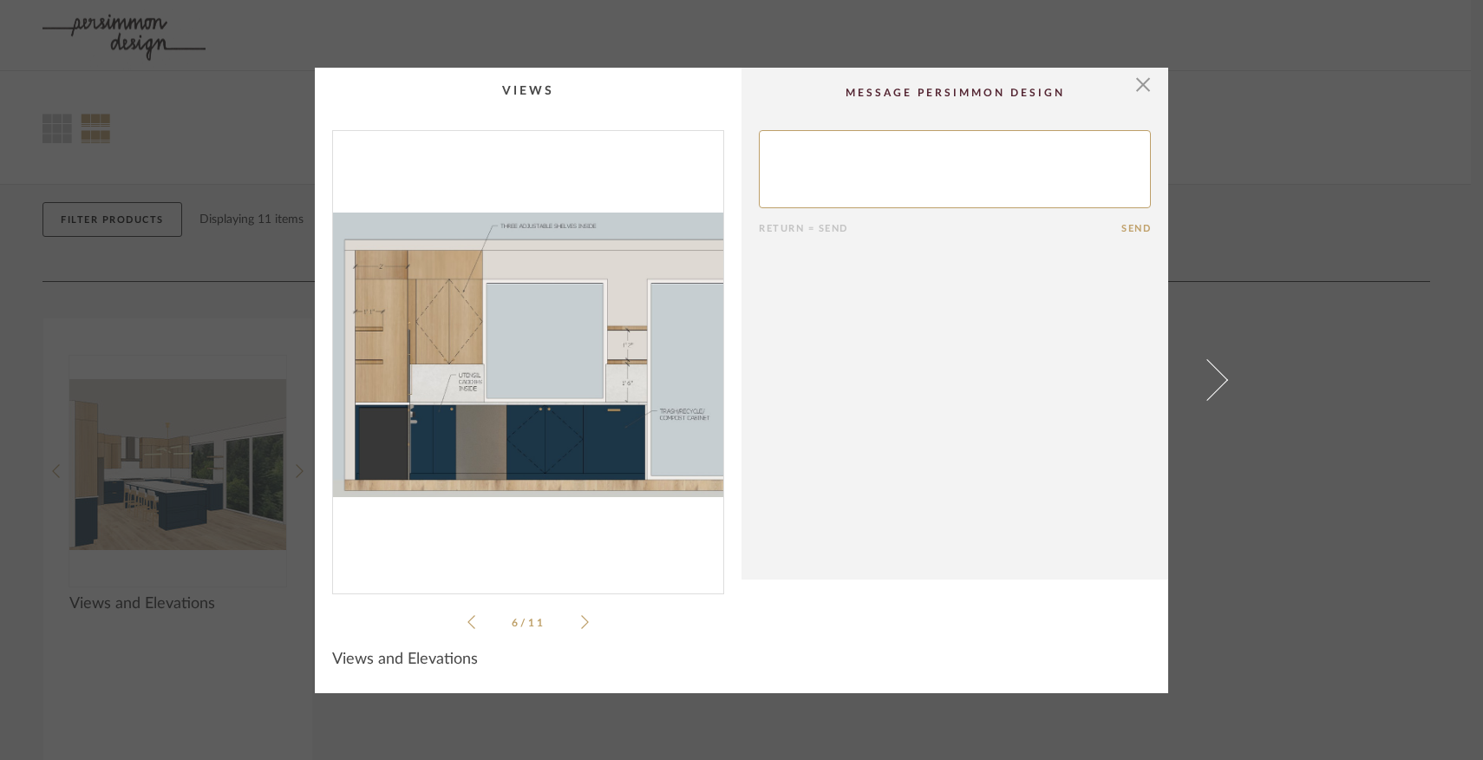
click at [582, 625] on icon at bounding box center [585, 622] width 8 height 16
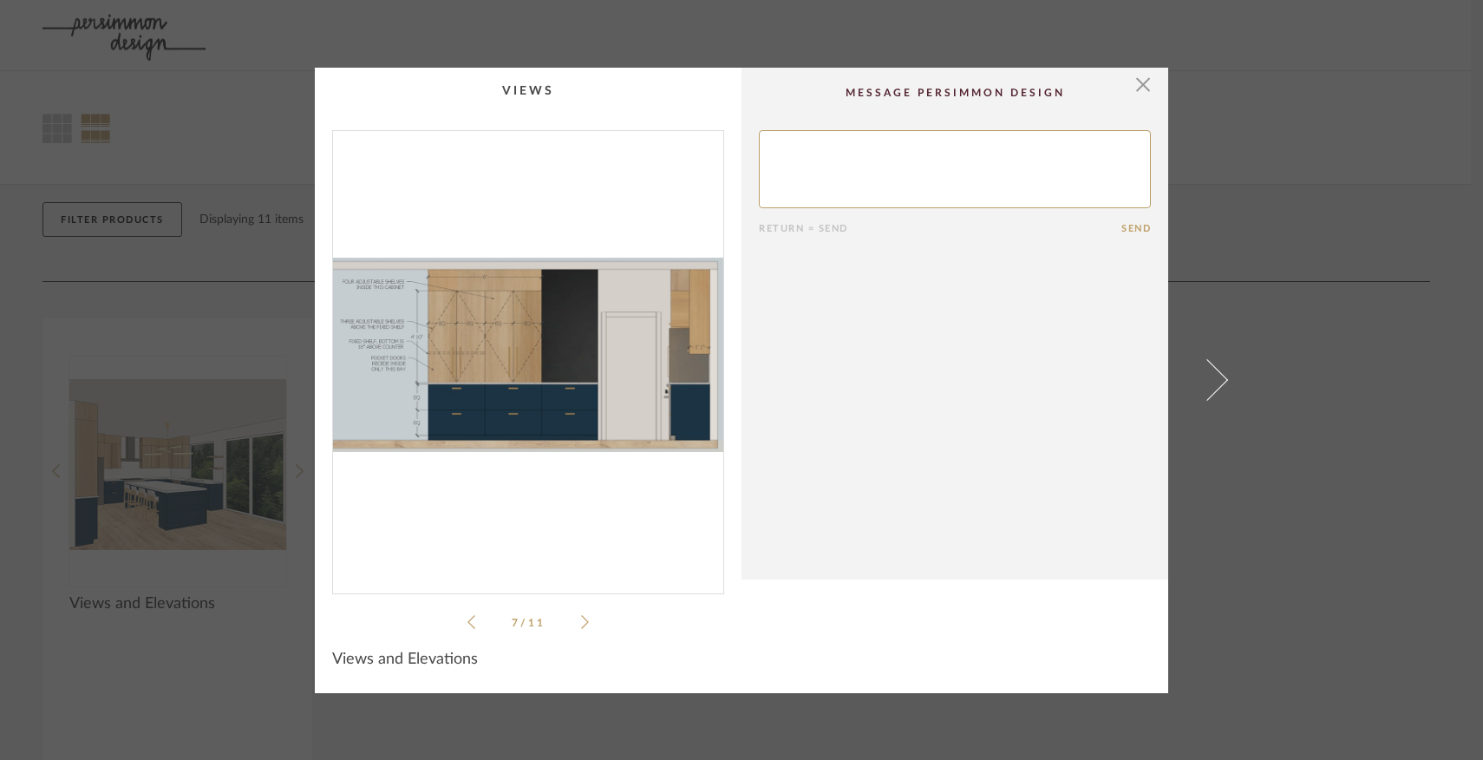
click at [581, 617] on icon at bounding box center [585, 622] width 8 height 16
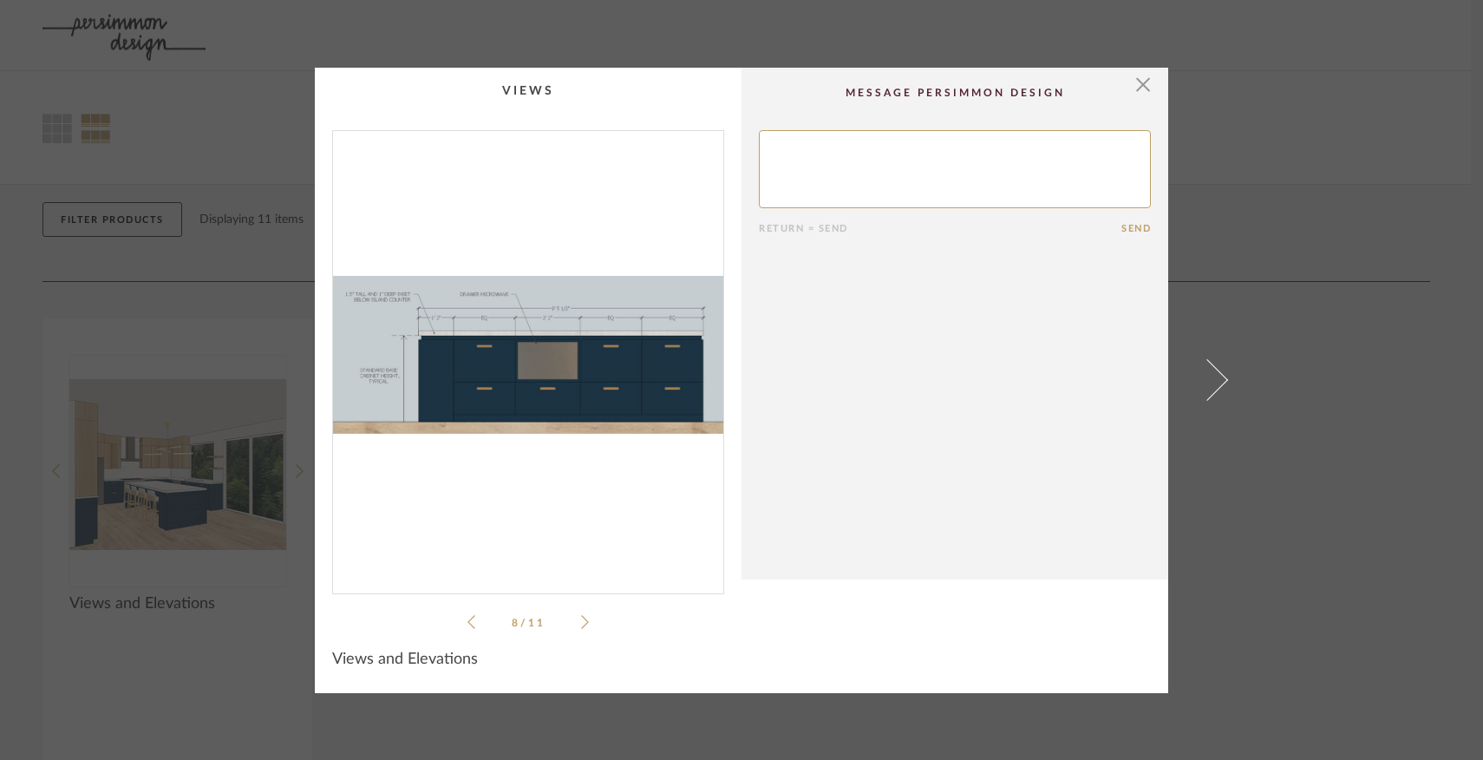
click at [581, 617] on icon at bounding box center [585, 622] width 8 height 16
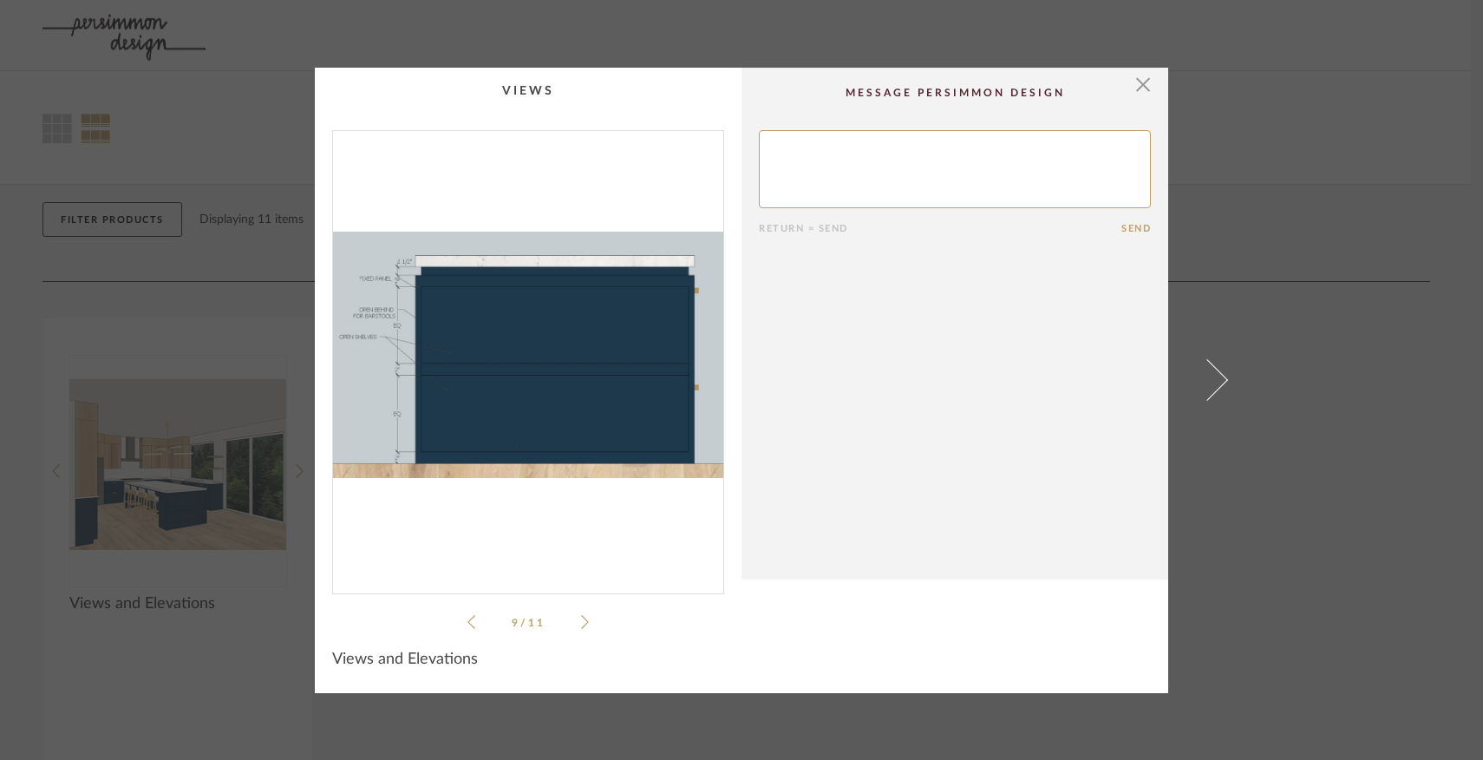
click at [581, 617] on icon at bounding box center [585, 622] width 8 height 16
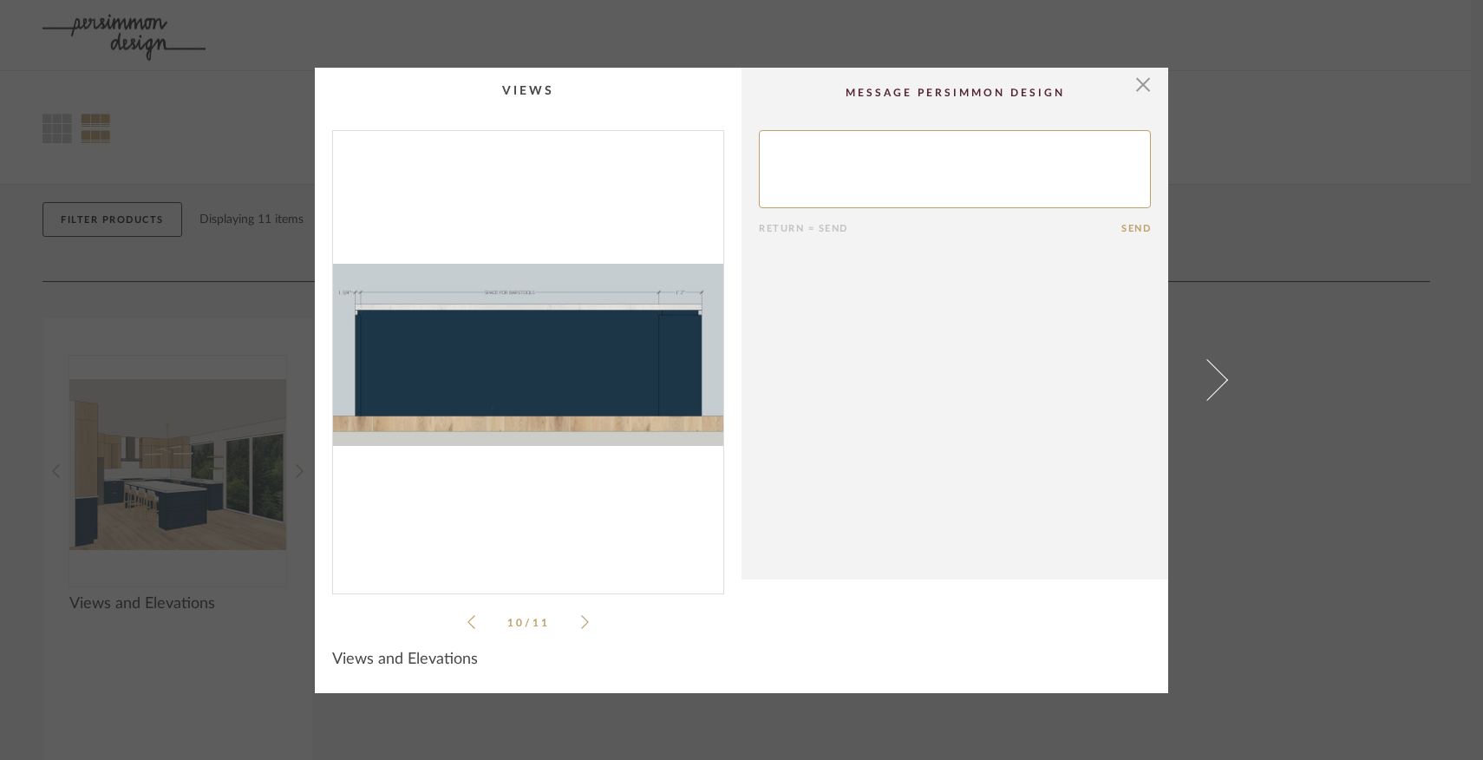
click at [581, 617] on icon at bounding box center [585, 622] width 8 height 16
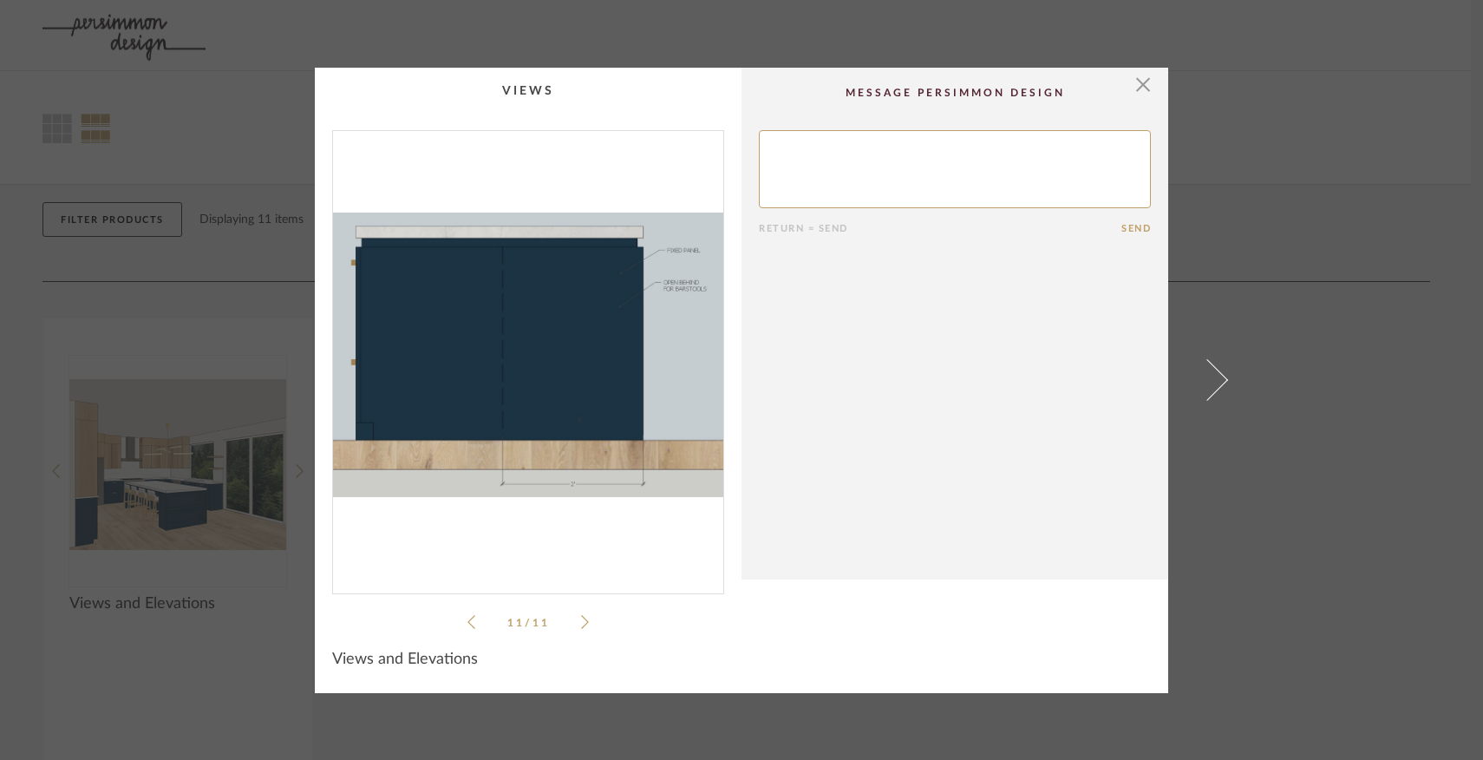
click at [581, 617] on icon at bounding box center [585, 622] width 8 height 16
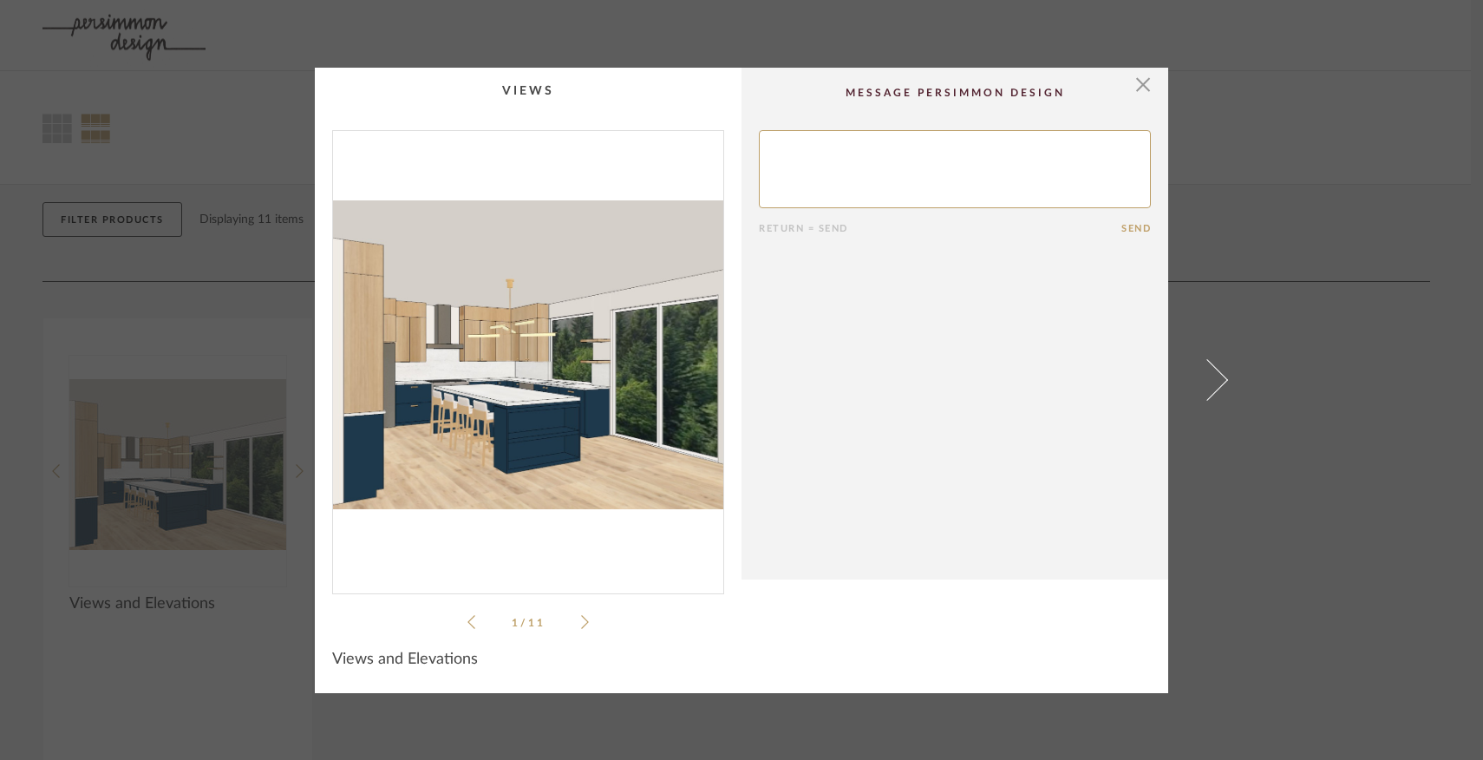
click at [468, 624] on icon at bounding box center [472, 622] width 8 height 16
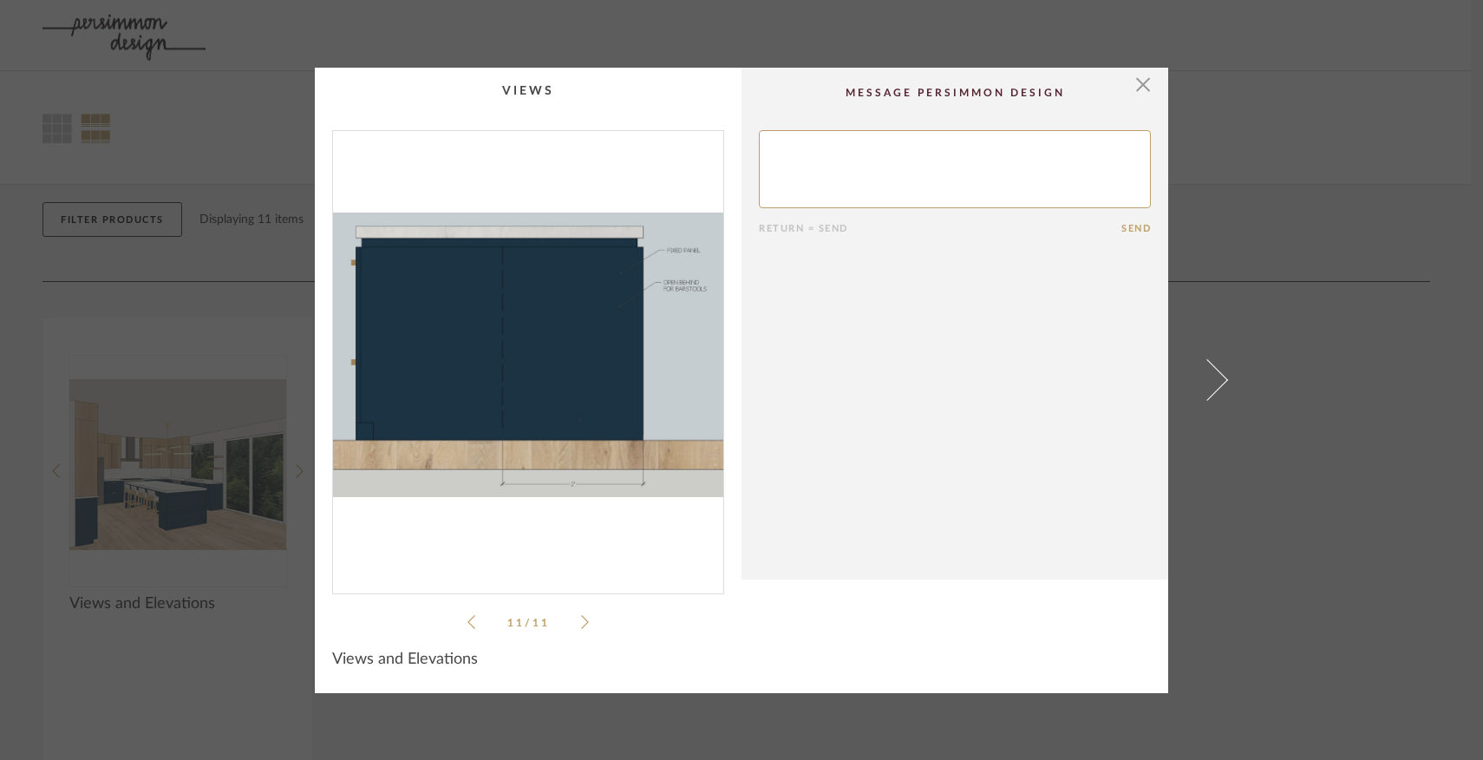
click at [468, 624] on icon at bounding box center [472, 622] width 8 height 16
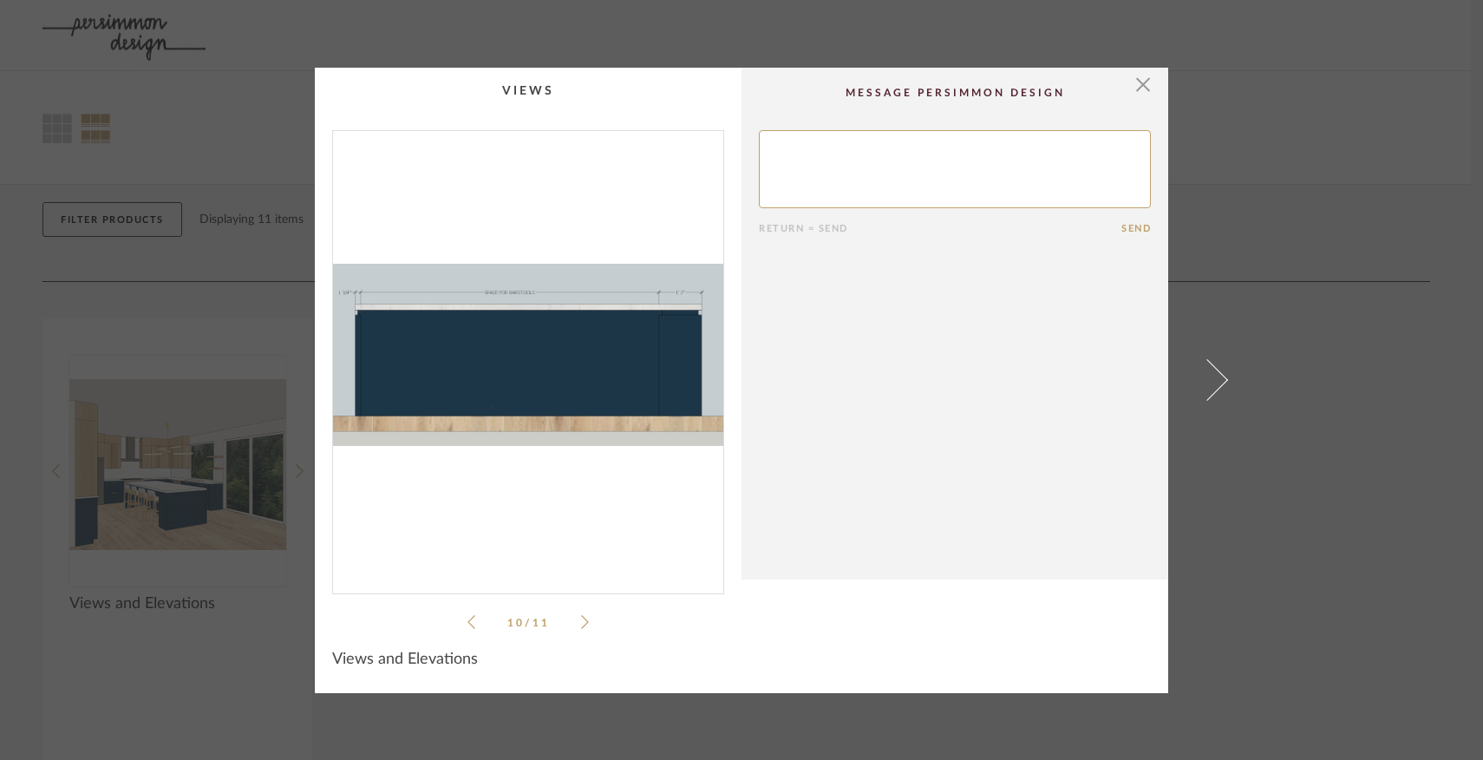
click at [468, 624] on icon at bounding box center [472, 622] width 8 height 16
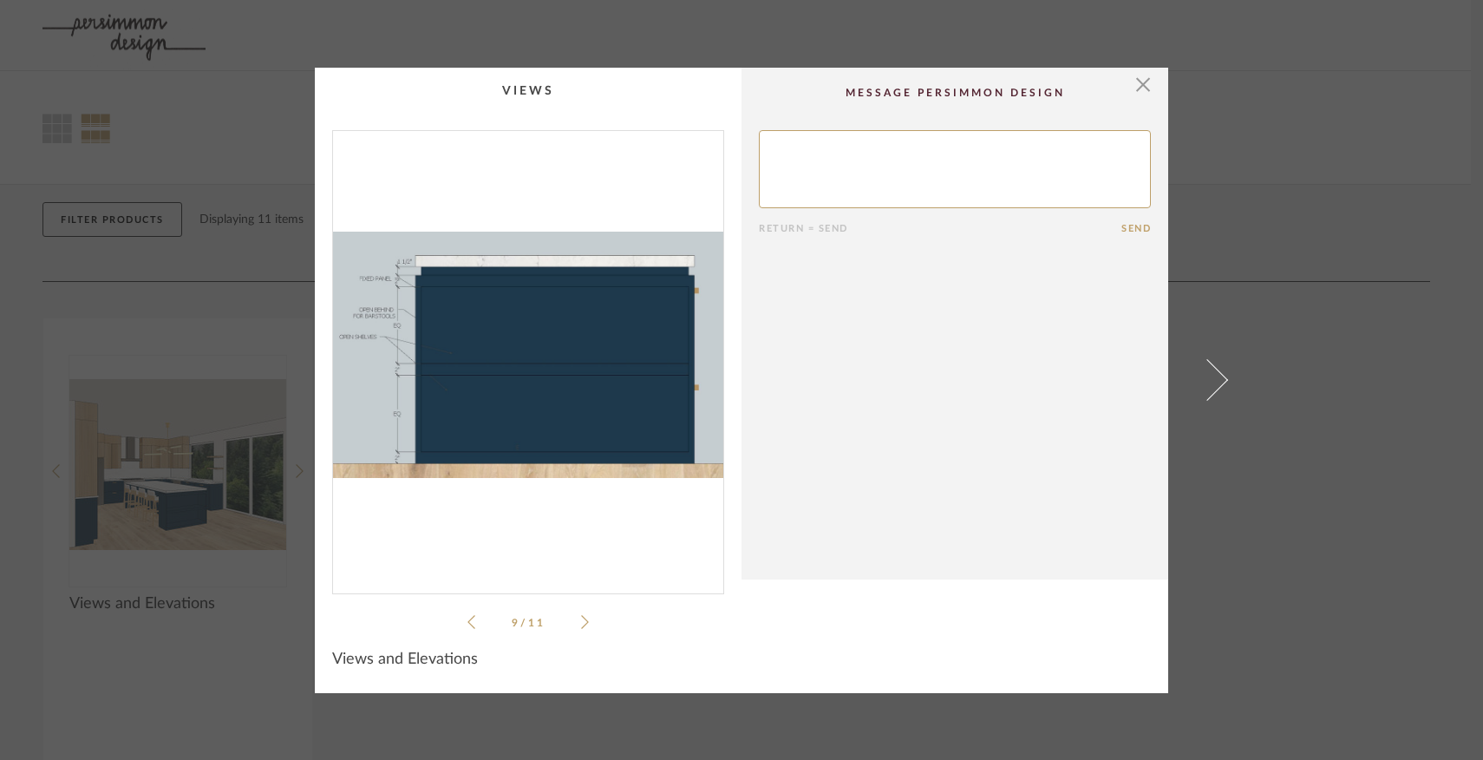
click at [468, 624] on icon at bounding box center [472, 622] width 8 height 16
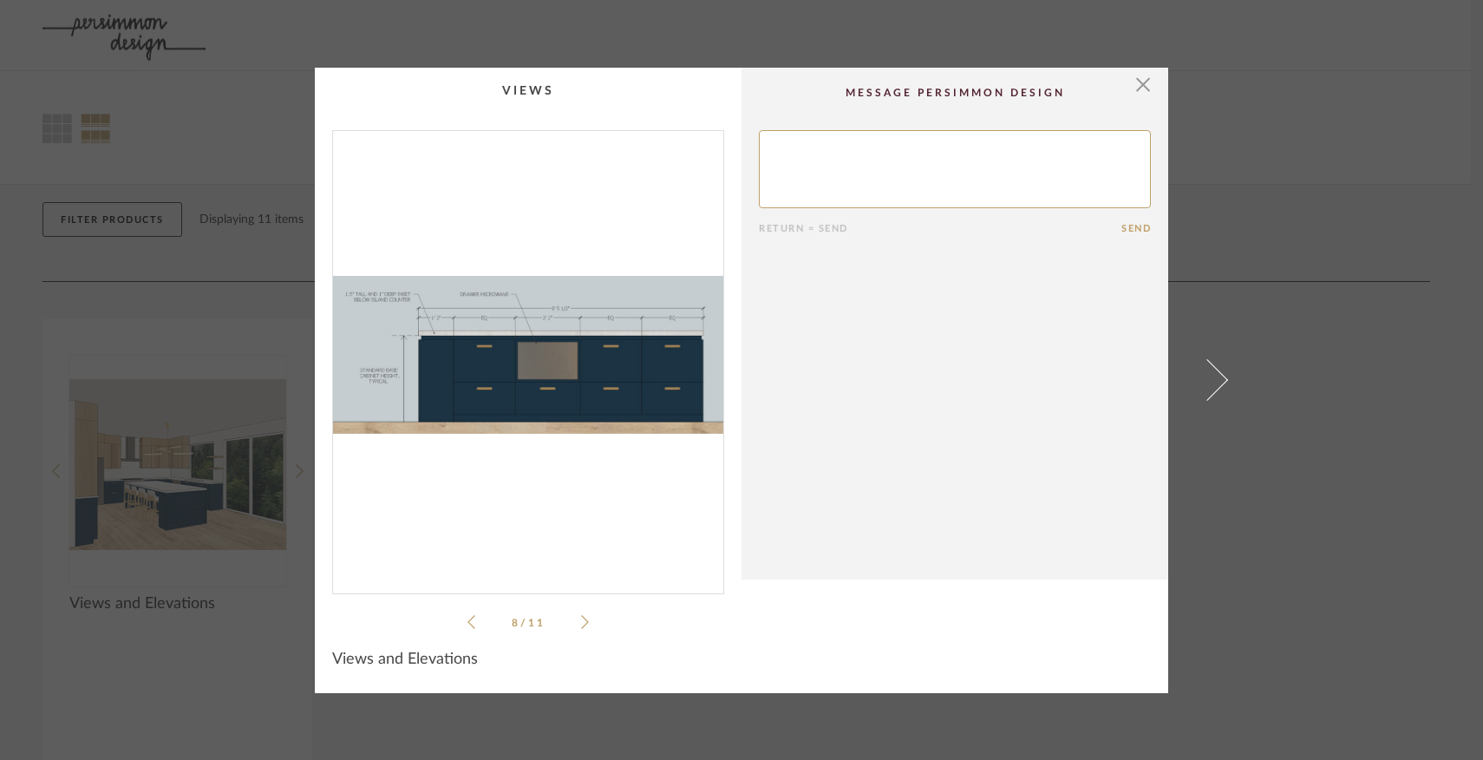
click at [468, 624] on icon at bounding box center [472, 622] width 8 height 16
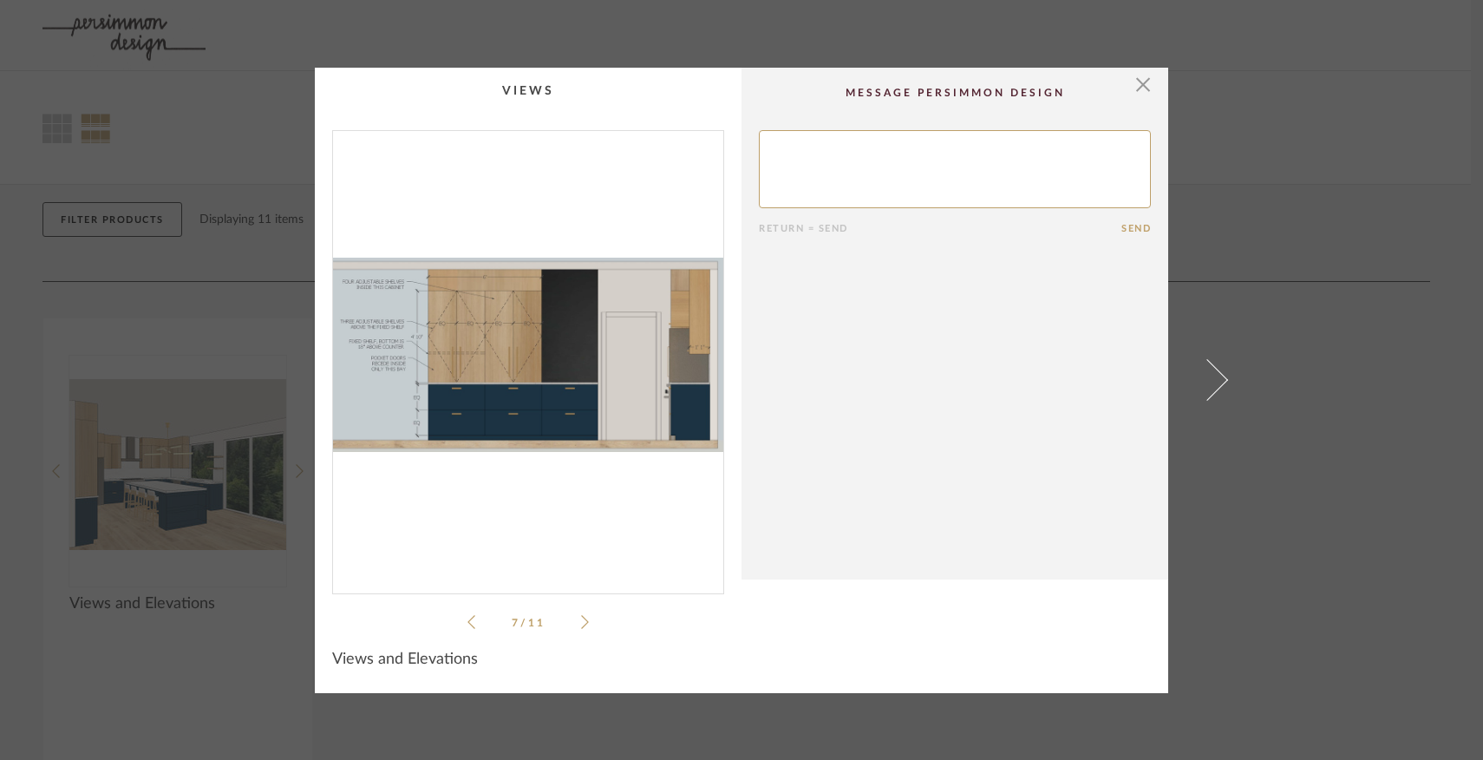
click at [468, 621] on icon at bounding box center [472, 622] width 8 height 14
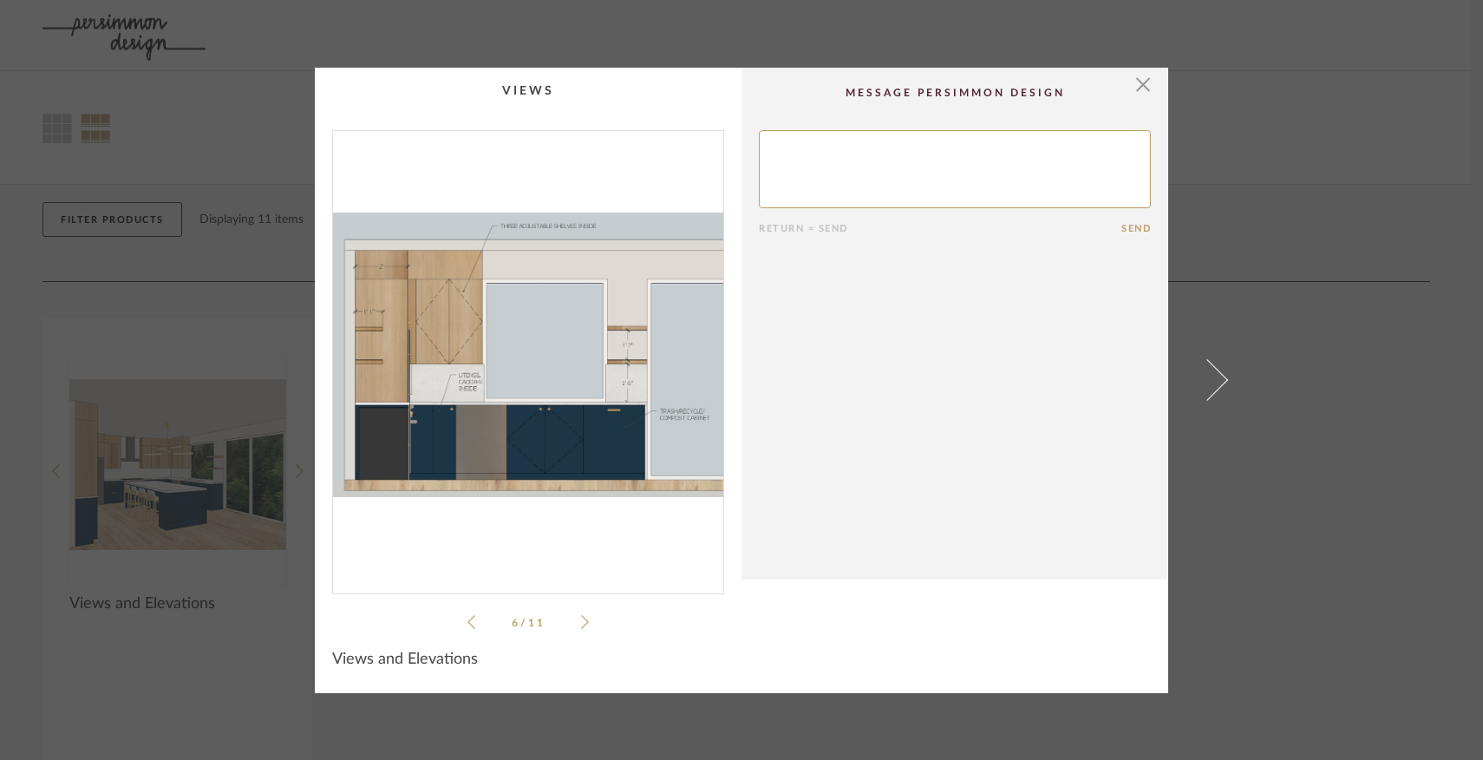
click at [468, 621] on icon at bounding box center [472, 622] width 8 height 14
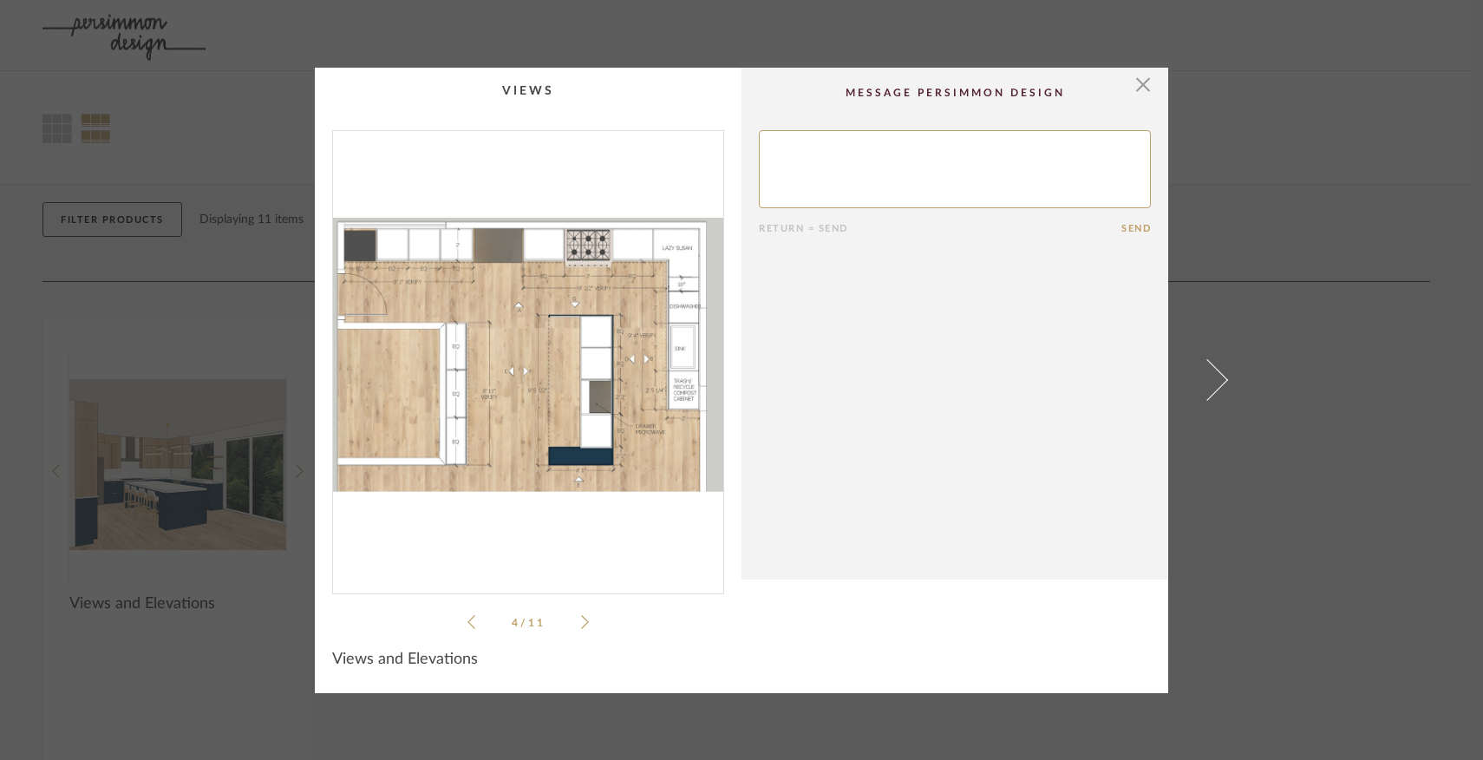
click at [468, 621] on icon at bounding box center [472, 622] width 8 height 14
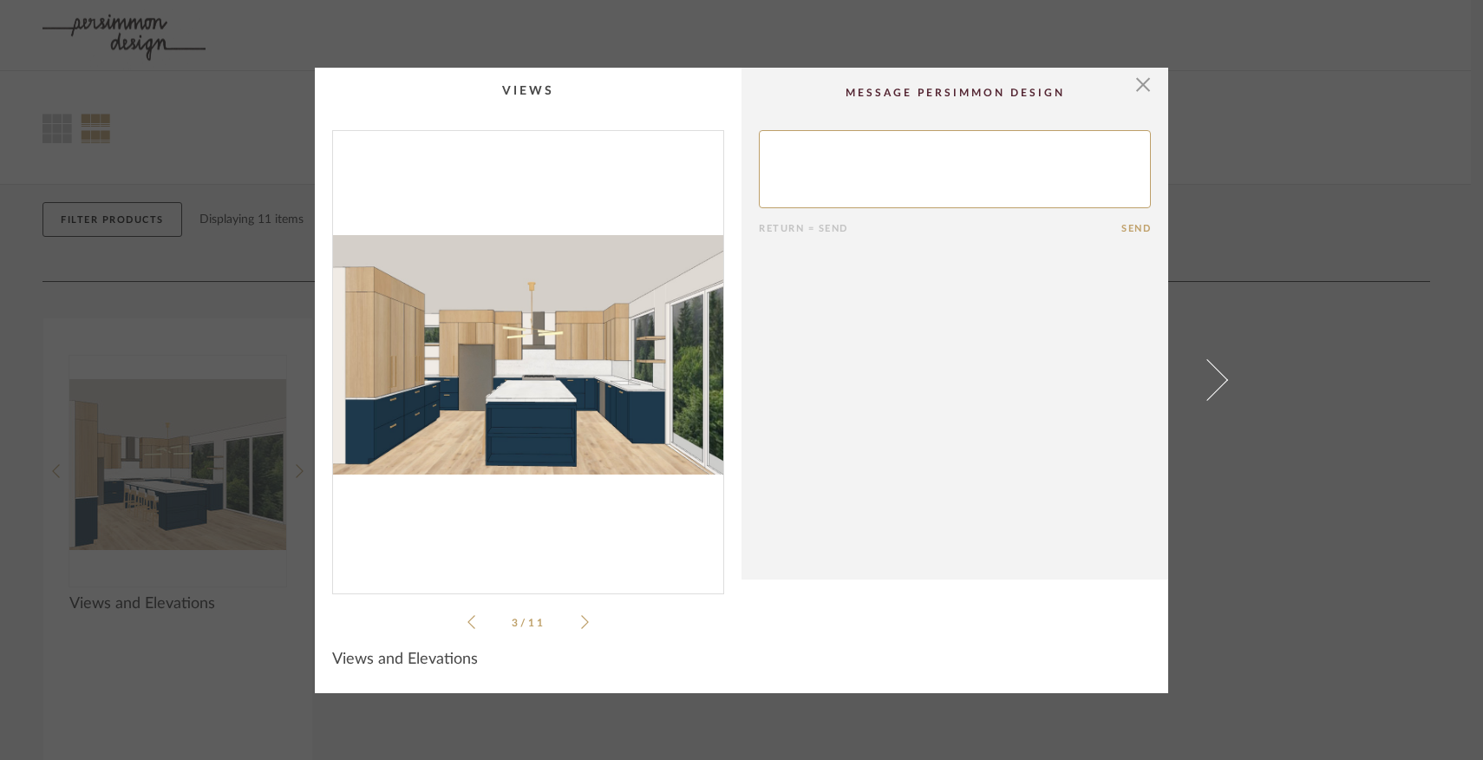
click at [468, 621] on icon at bounding box center [472, 622] width 8 height 14
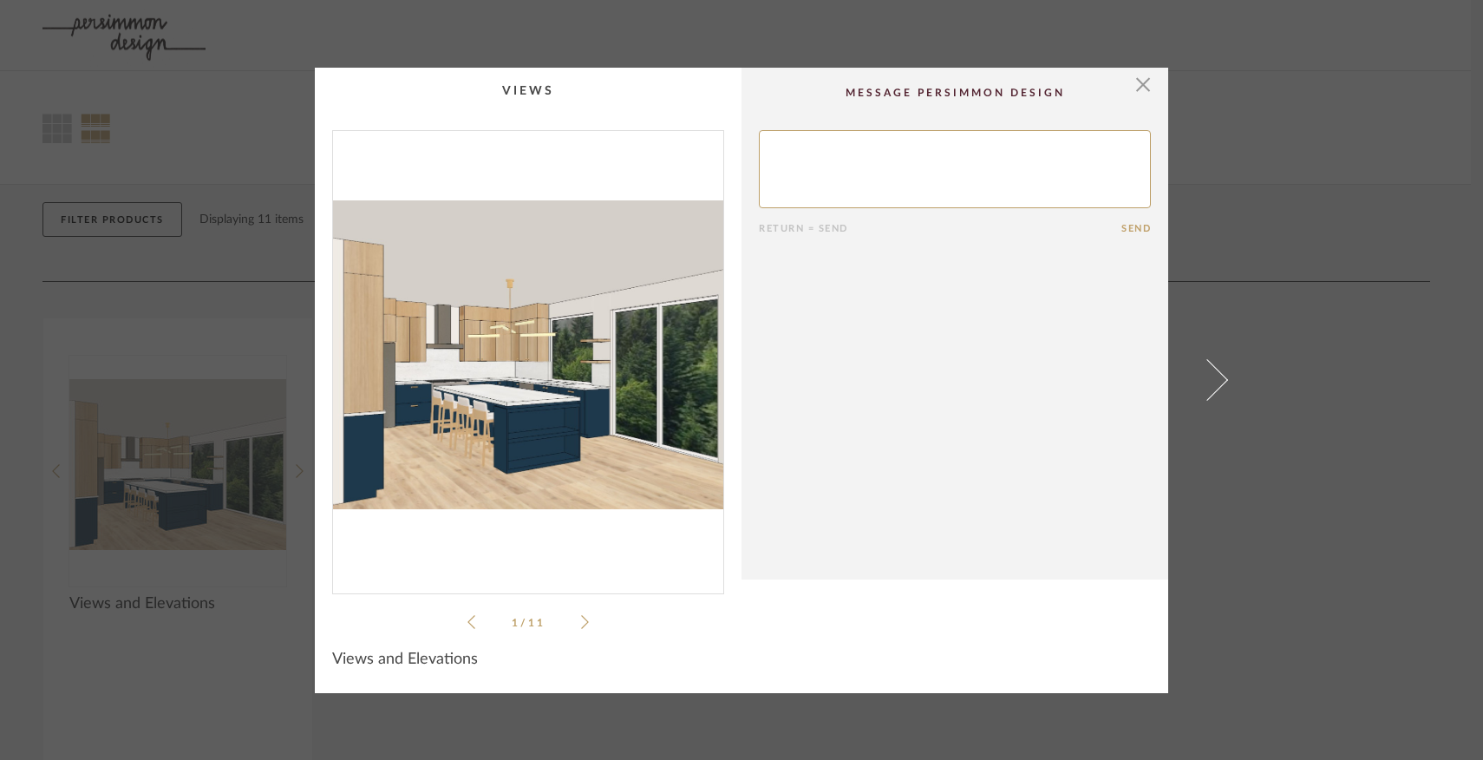
click at [581, 625] on icon at bounding box center [585, 622] width 8 height 14
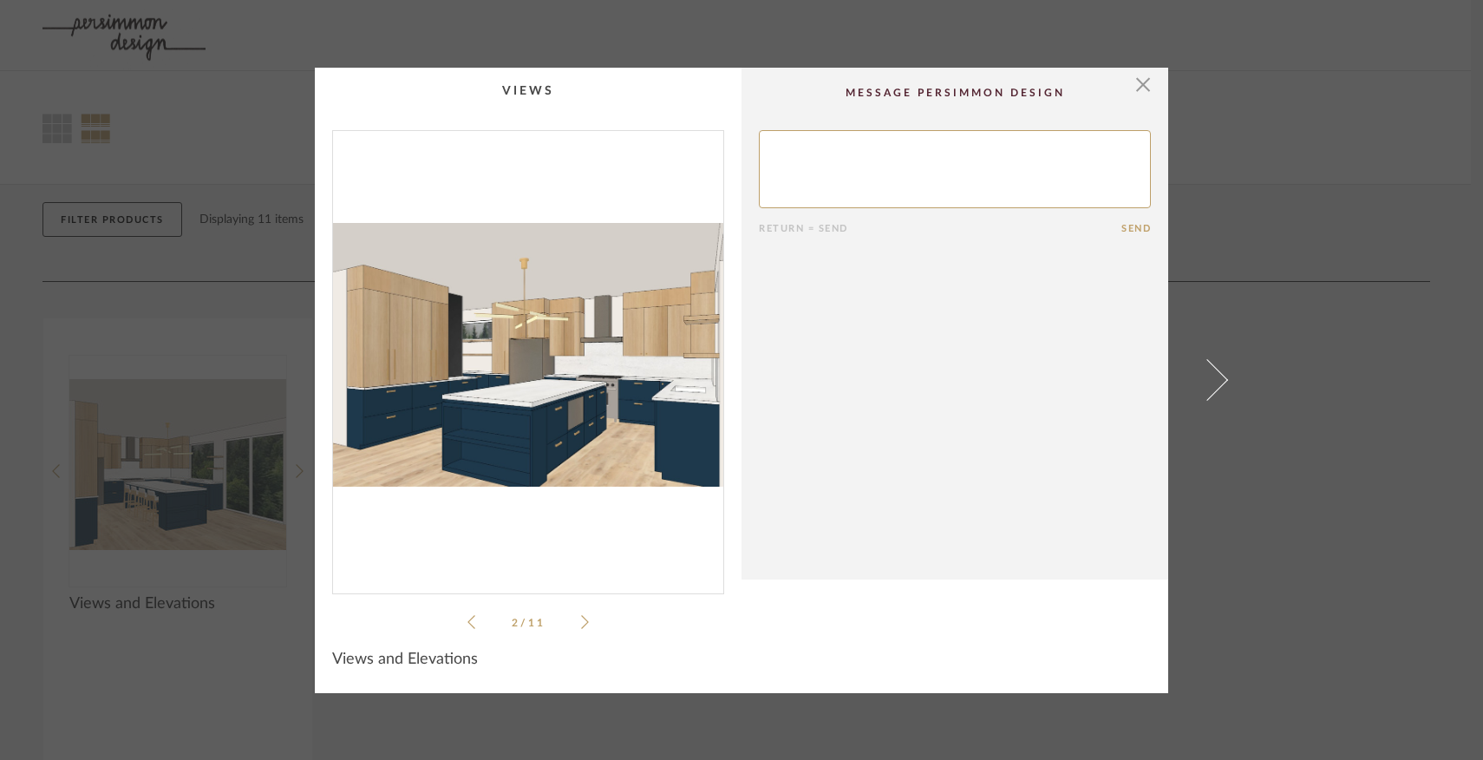
click at [581, 625] on icon at bounding box center [585, 622] width 8 height 14
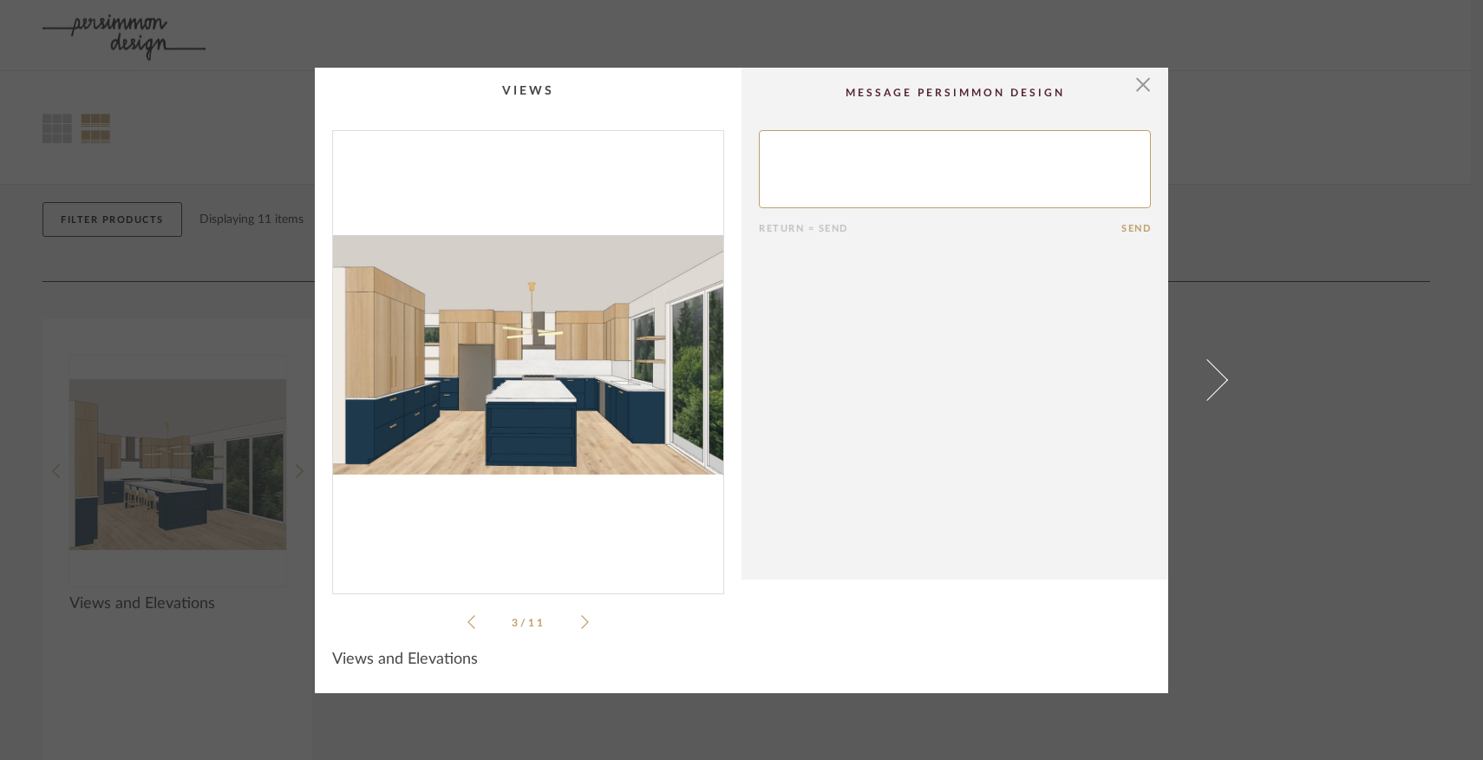
click at [581, 625] on icon at bounding box center [585, 622] width 8 height 14
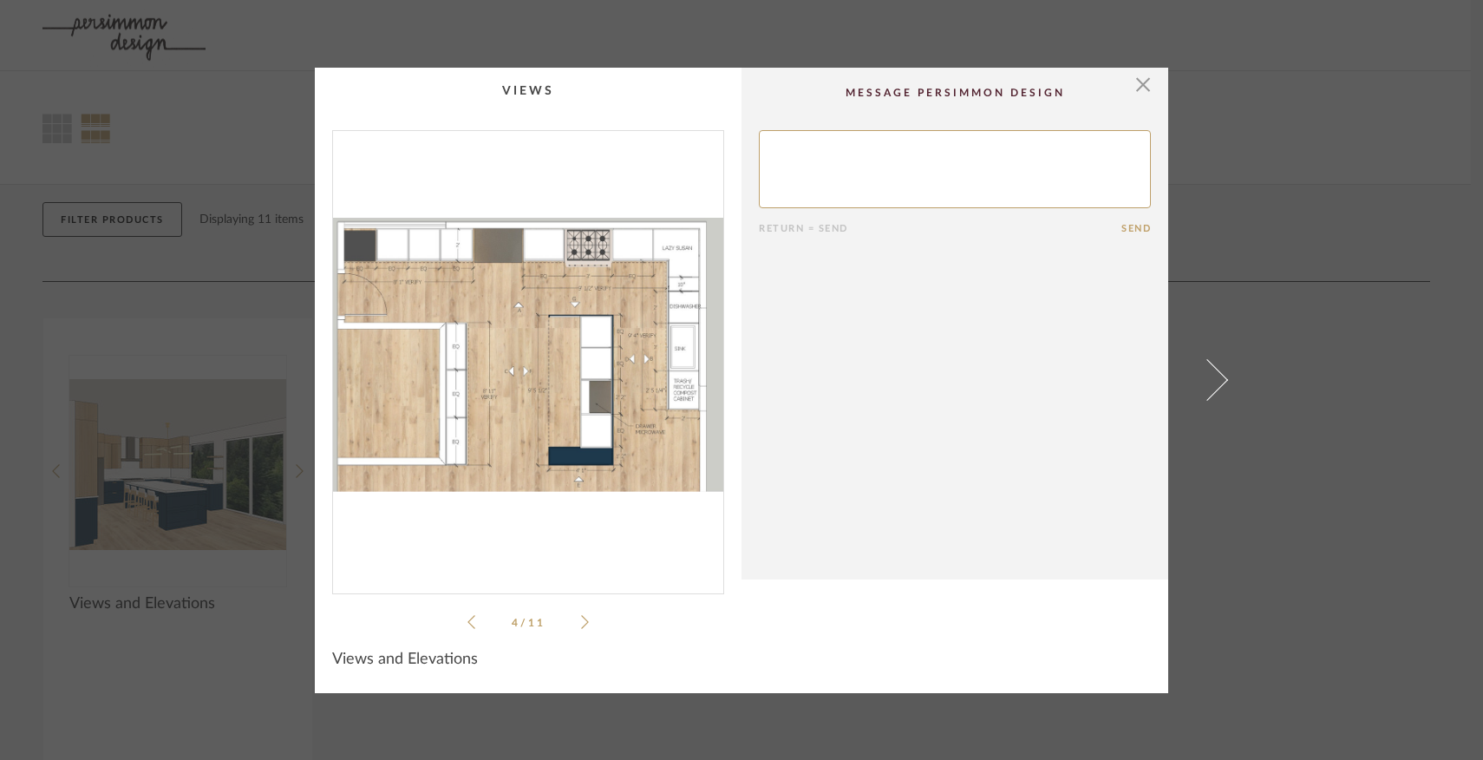
click at [581, 625] on icon at bounding box center [585, 622] width 8 height 14
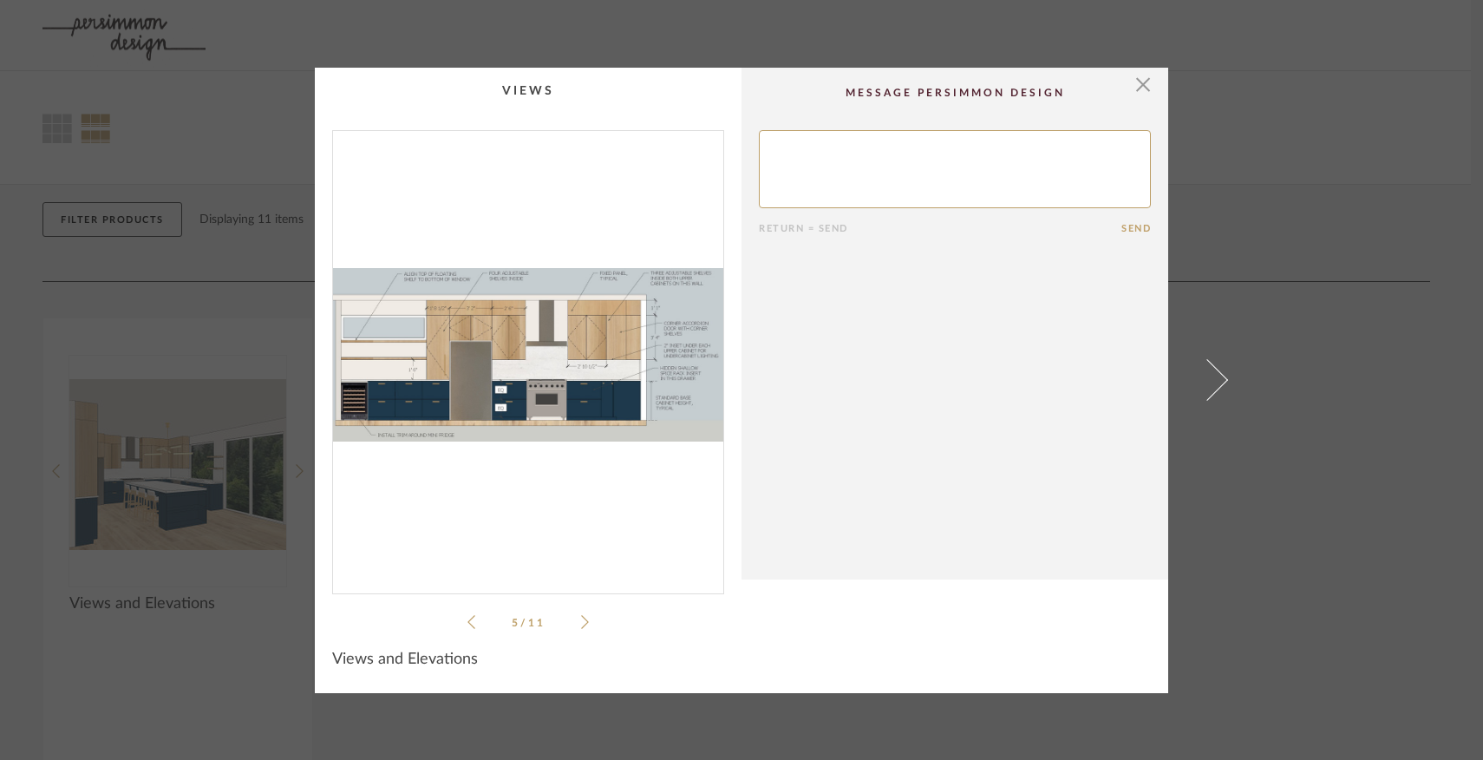
click at [581, 625] on icon at bounding box center [585, 622] width 8 height 14
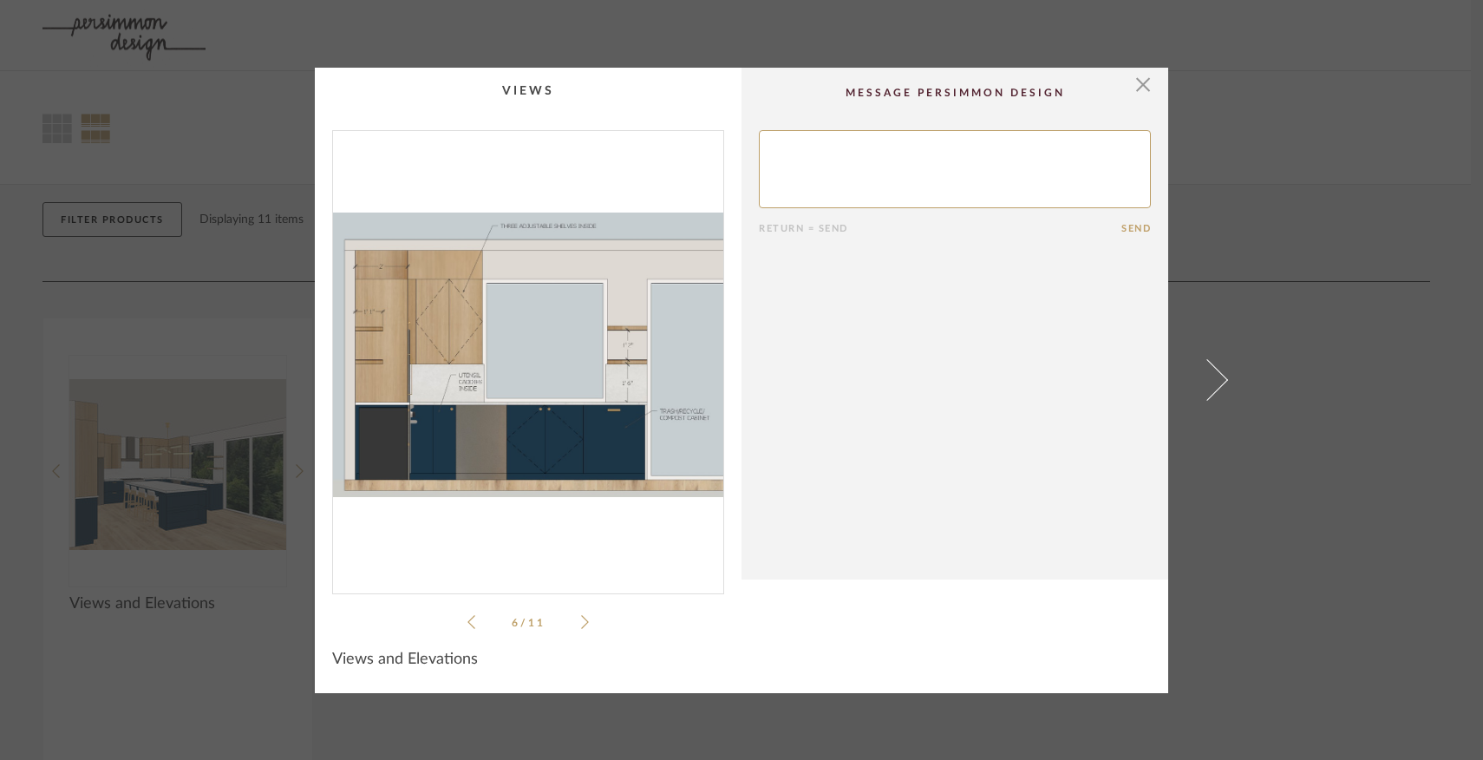
click at [581, 625] on icon at bounding box center [585, 622] width 8 height 14
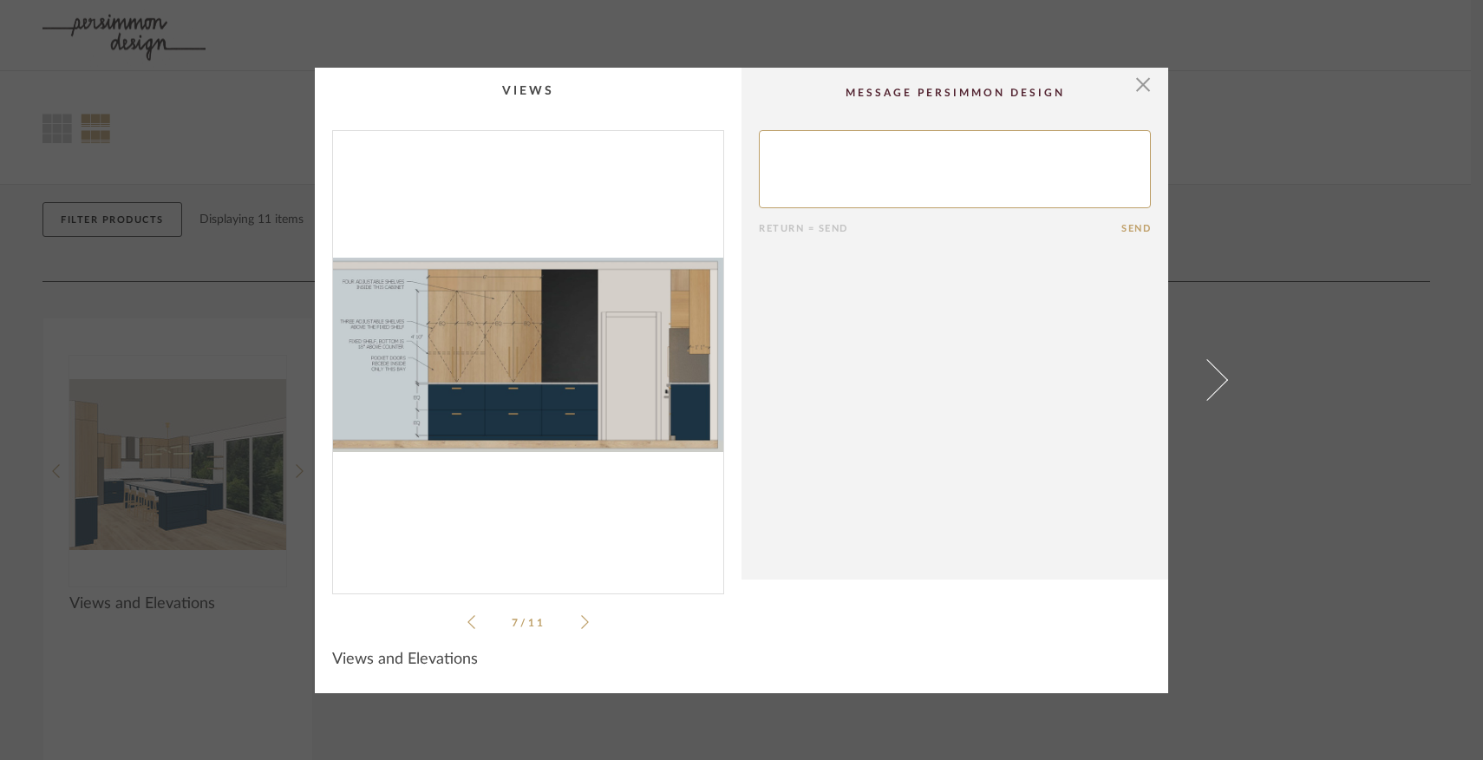
click at [581, 625] on icon at bounding box center [585, 622] width 8 height 14
